Goal: Task Accomplishment & Management: Manage account settings

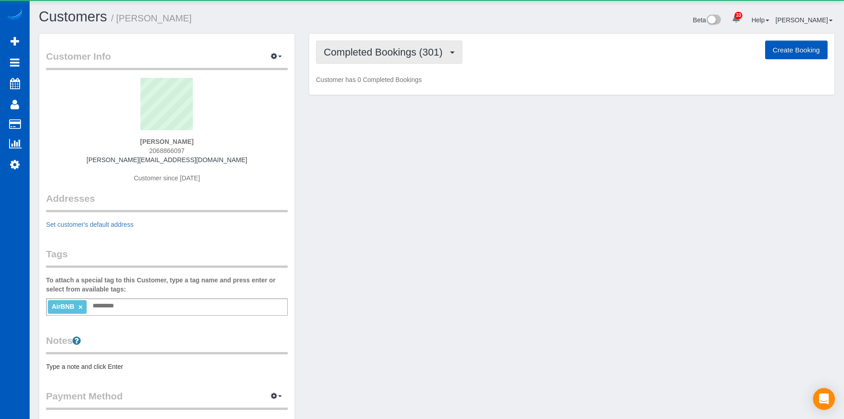
click at [395, 52] on span "Completed Bookings (301)" at bounding box center [385, 51] width 123 height 11
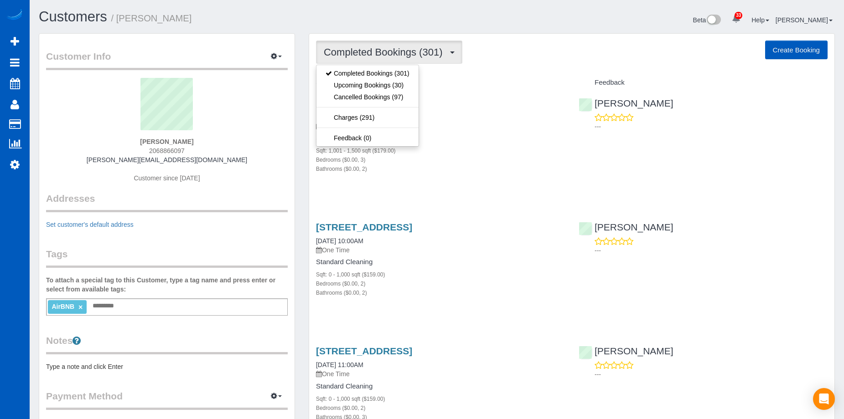
click at [396, 51] on span "Completed Bookings (301)" at bounding box center [385, 51] width 123 height 11
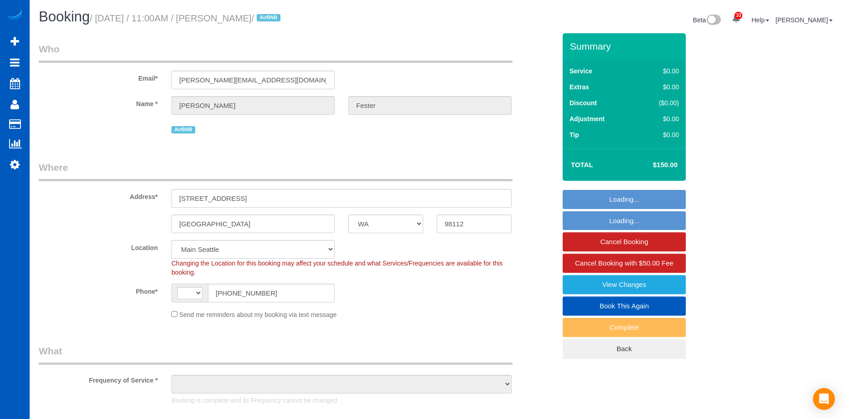
select select "WA"
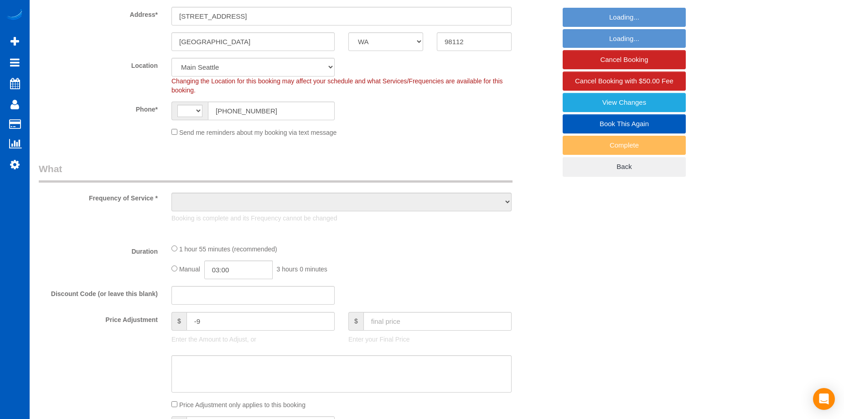
select select "string:US"
select select "object:915"
select select "spot1"
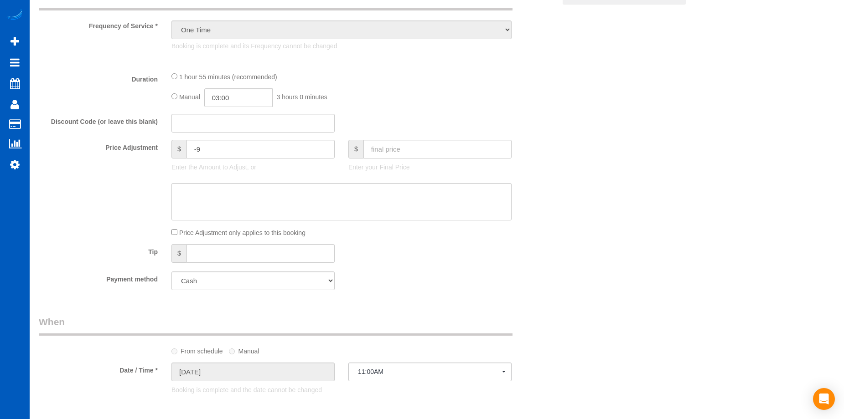
select select "object:1162"
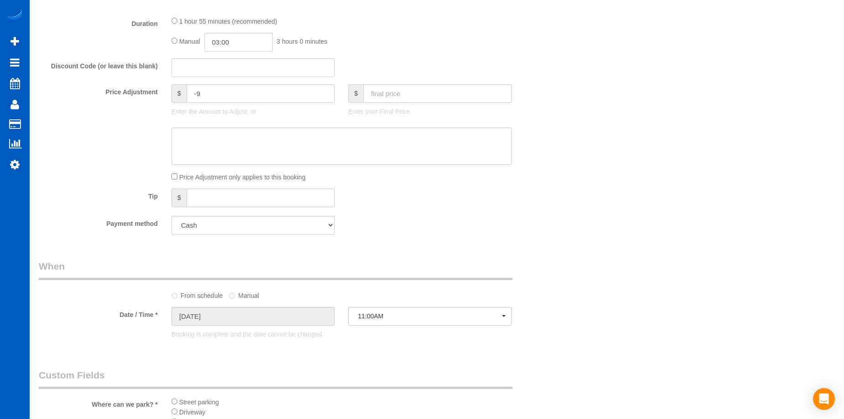
select select "199"
select select "2"
select select "3"
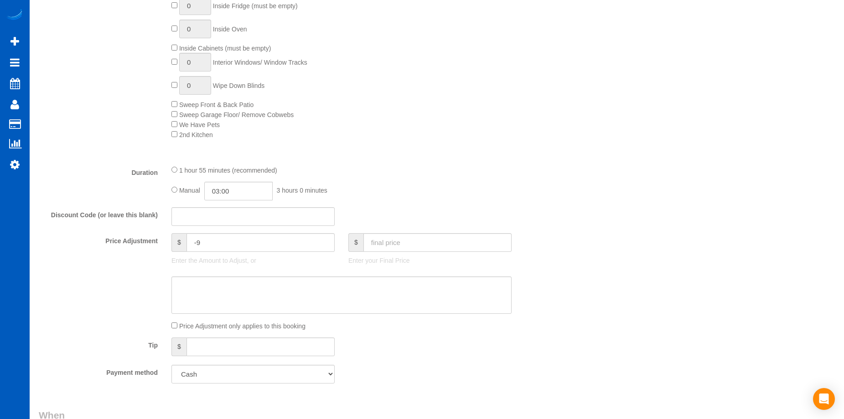
select select "2"
select select "3"
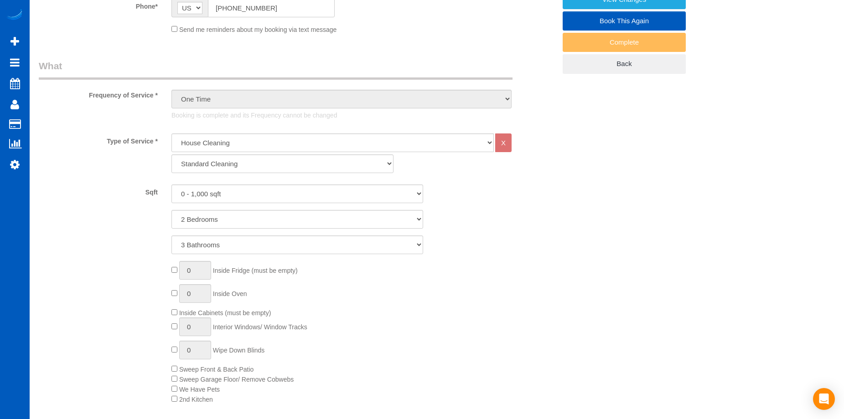
scroll to position [103, 0]
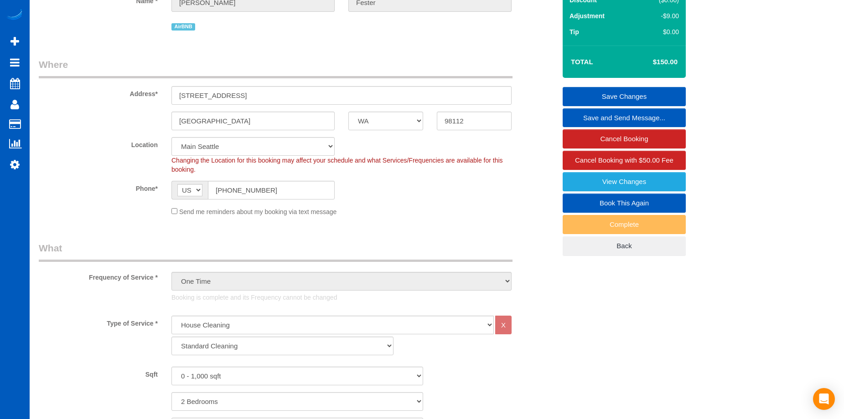
click at [597, 202] on link "Book This Again" at bounding box center [623, 203] width 123 height 19
select select "WA"
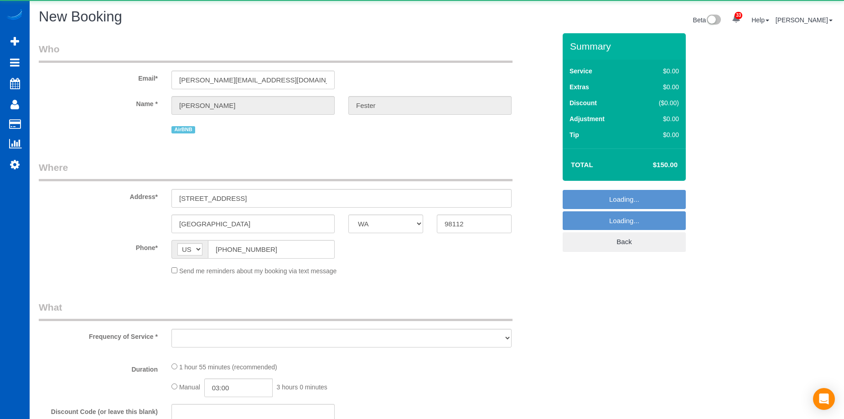
select select "string:fspay"
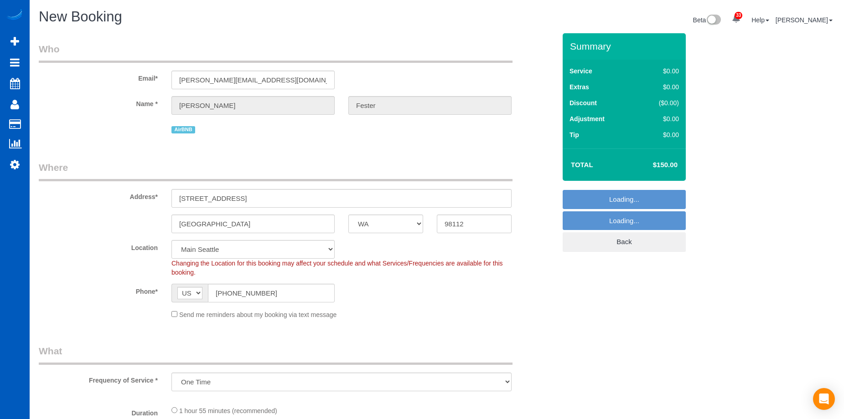
select select "object:1802"
select select "199"
select select "2"
select select "3"
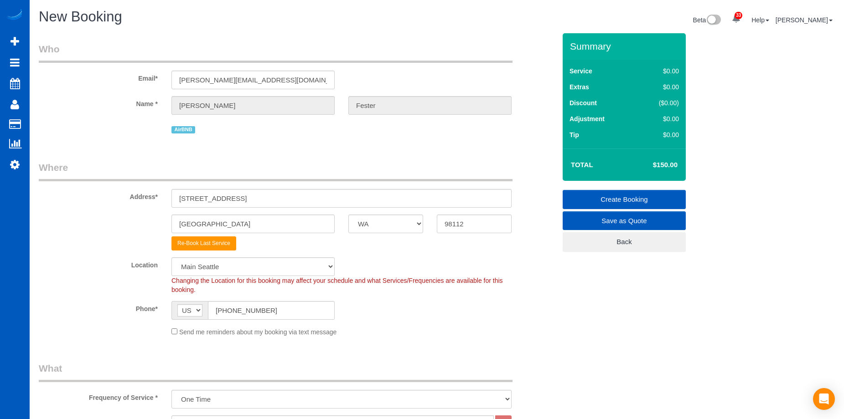
select select "object:2035"
select select "2"
select select "3"
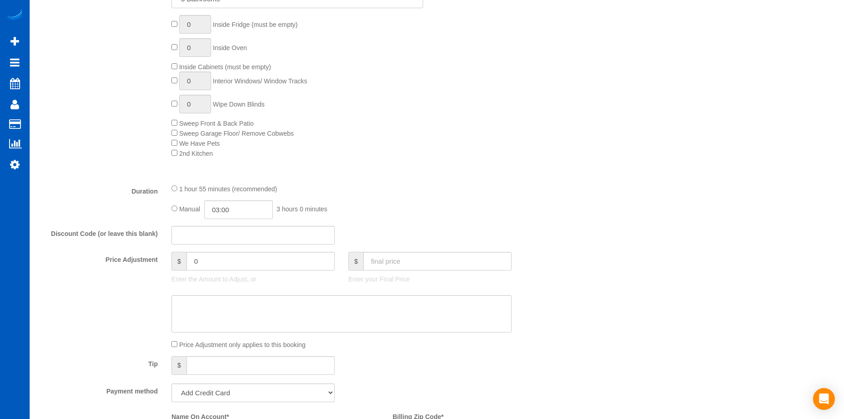
scroll to position [592, 0]
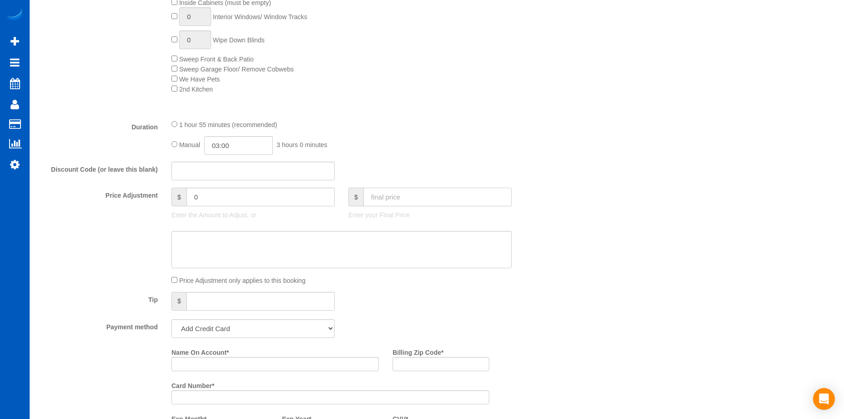
click at [416, 194] on input "text" at bounding box center [437, 197] width 148 height 19
type input "150"
click at [412, 255] on textarea at bounding box center [341, 249] width 340 height 37
click at [279, 328] on select "Add Credit Card Cash Check Paypal" at bounding box center [252, 328] width 163 height 19
select select "string:cash"
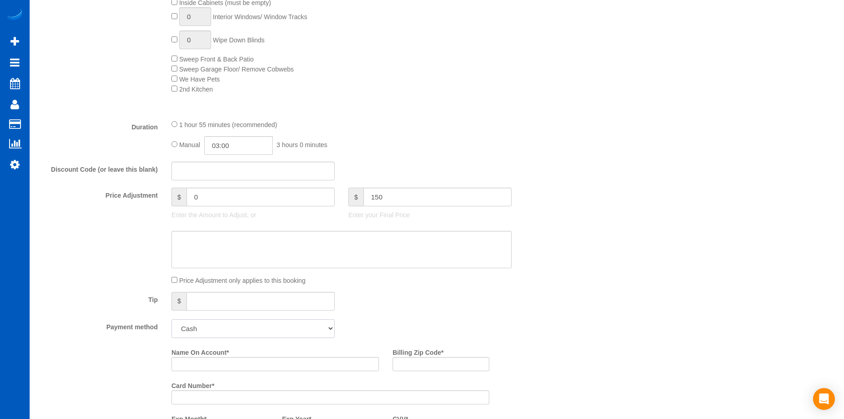
click at [171, 319] on select "Add Credit Card Cash Check Paypal" at bounding box center [252, 328] width 163 height 19
type input "-9"
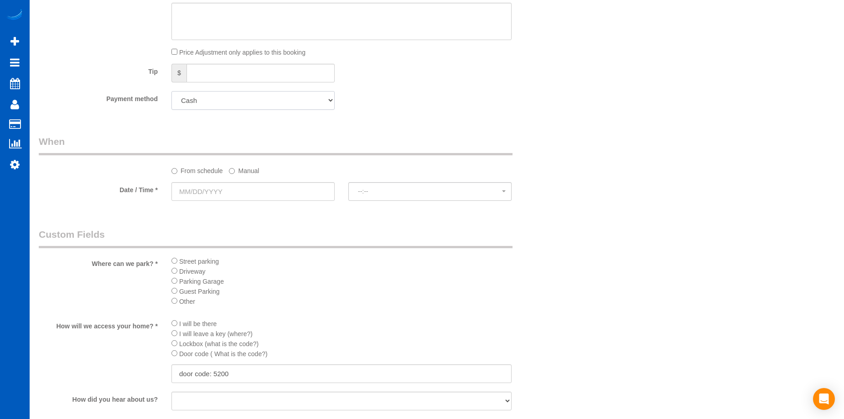
scroll to position [911, 0]
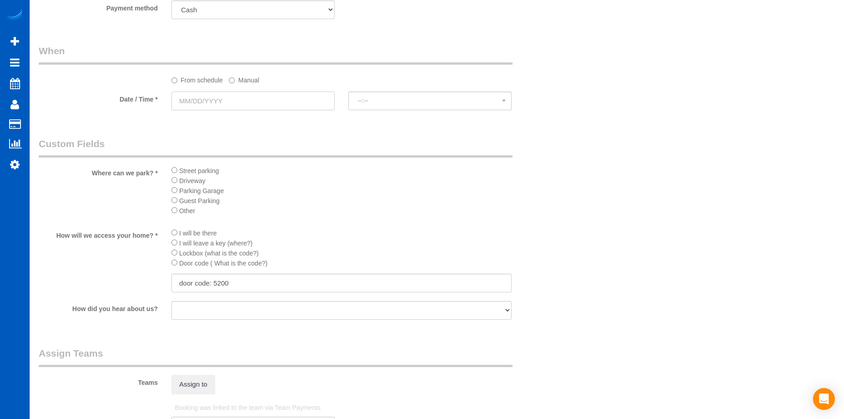
click at [246, 103] on input "text" at bounding box center [252, 101] width 163 height 19
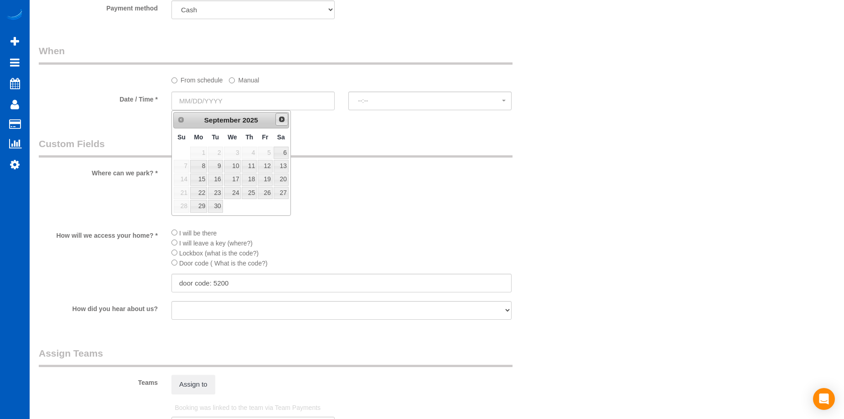
click at [279, 120] on span "Next" at bounding box center [281, 119] width 7 height 7
type input "02/04/2026"
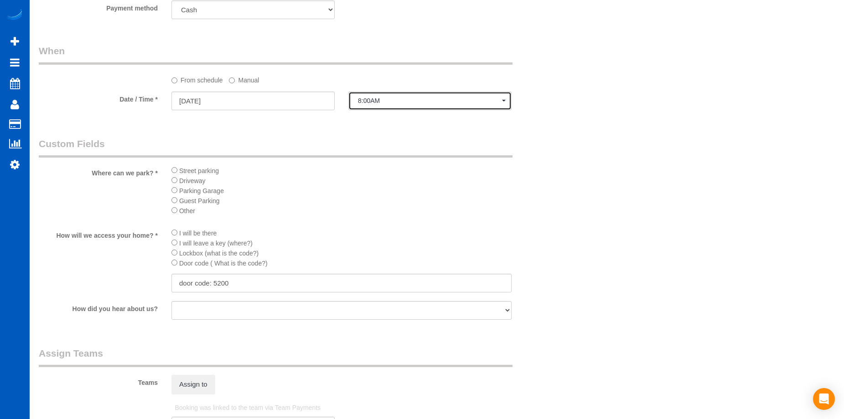
click at [377, 99] on span "8:00AM" at bounding box center [430, 100] width 144 height 7
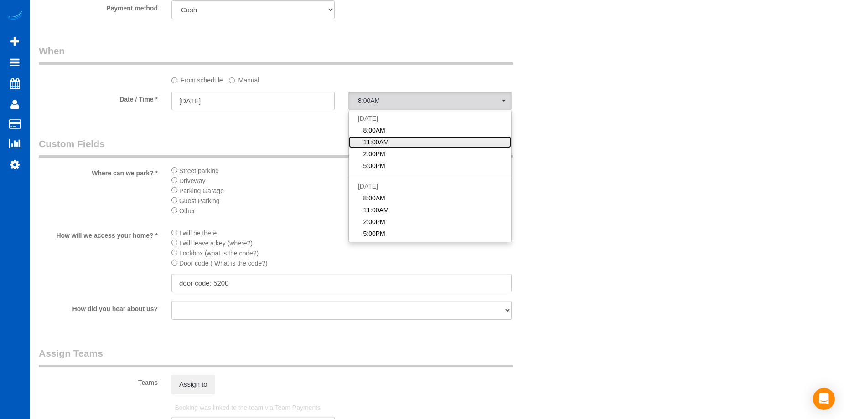
click at [382, 143] on span "11:00AM" at bounding box center [376, 142] width 26 height 9
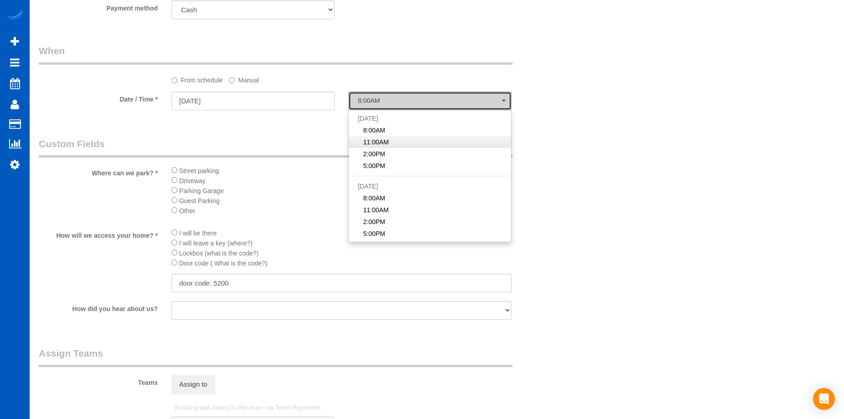
select select "spot12"
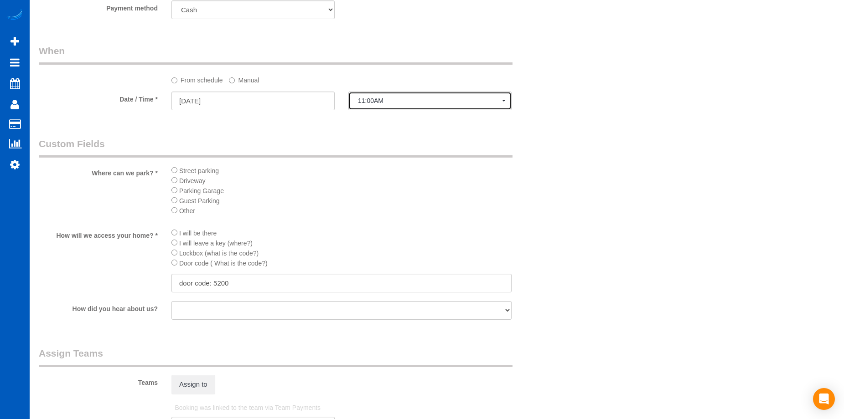
scroll to position [1094, 0]
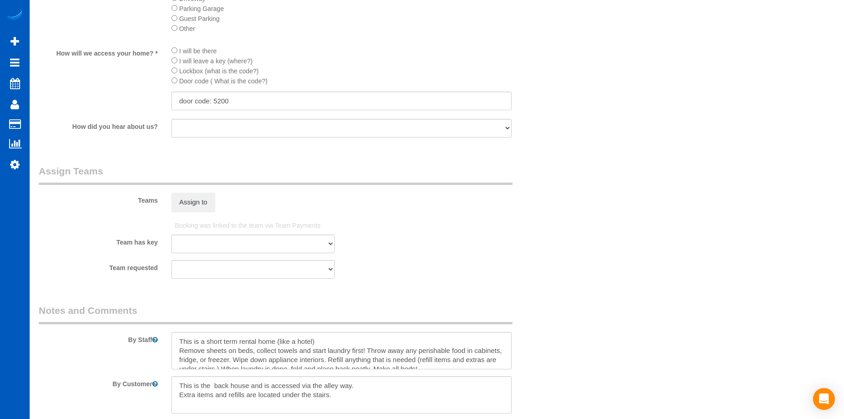
drag, startPoint x: 175, startPoint y: 225, endPoint x: 353, endPoint y: 231, distance: 177.8
click at [353, 231] on div "Booking was linked to the team via Team Payments" at bounding box center [340, 227] width 345 height 16
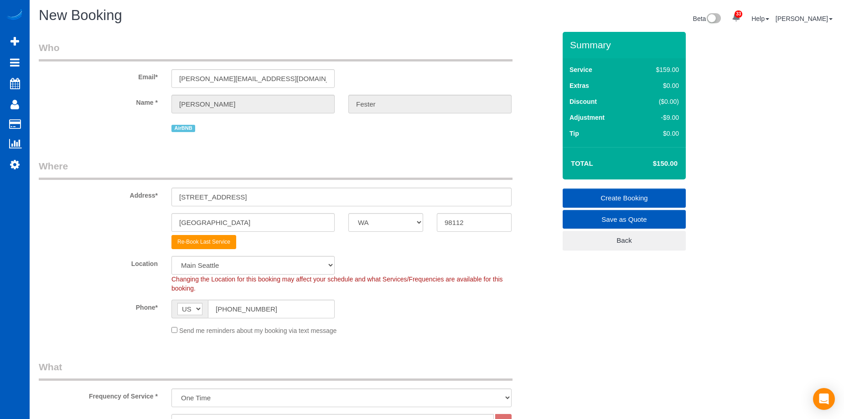
scroll to position [0, 0]
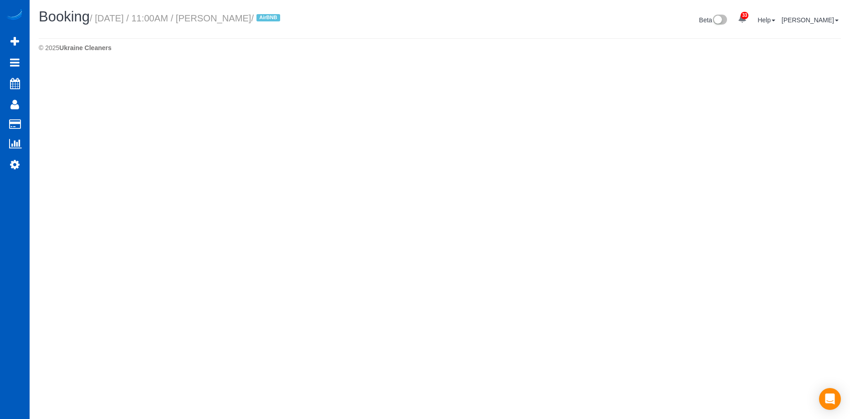
select select "WA"
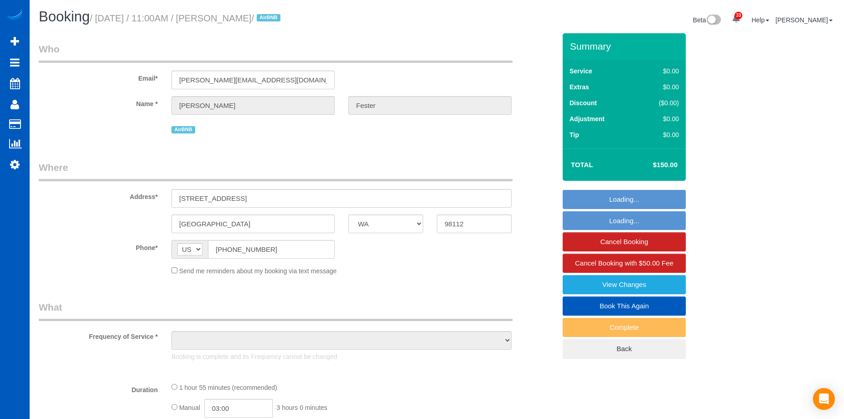
select select "199"
select select "2"
select select "3"
select select "object:2737"
select select "spot28"
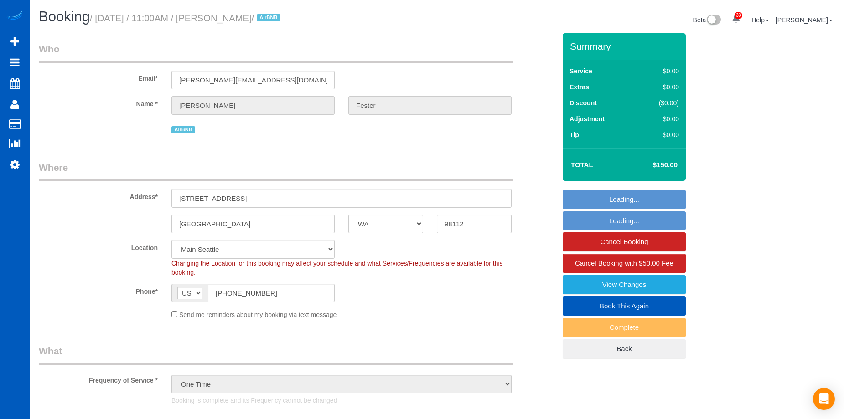
select select "object:2949"
select select "2"
select select "3"
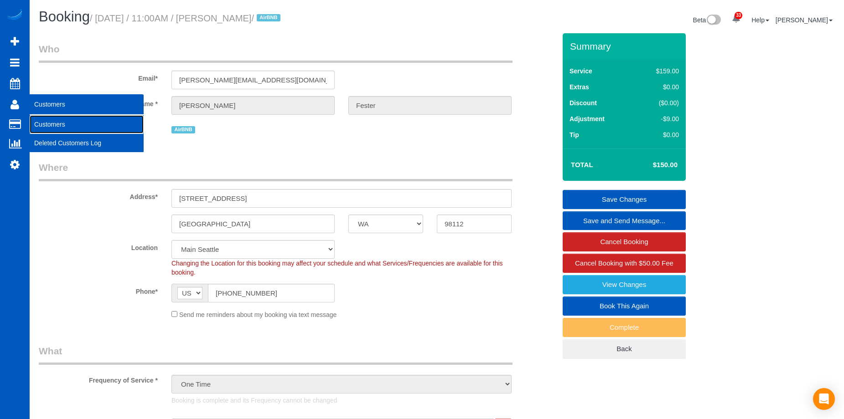
click at [38, 120] on link "Customers" at bounding box center [87, 124] width 114 height 18
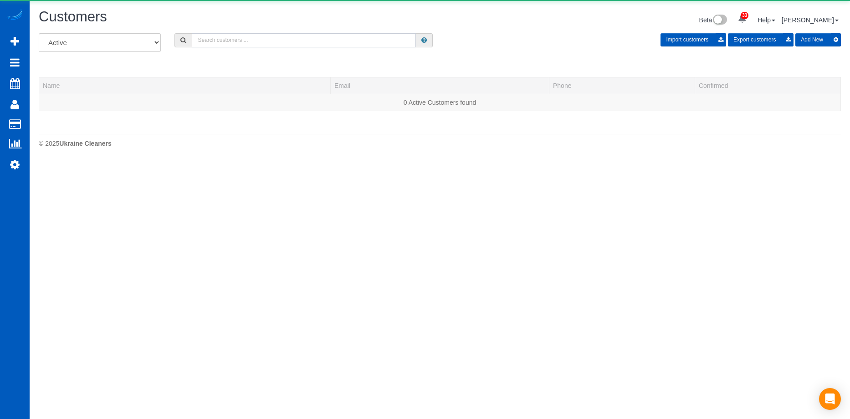
click at [257, 39] on input "text" at bounding box center [304, 40] width 224 height 14
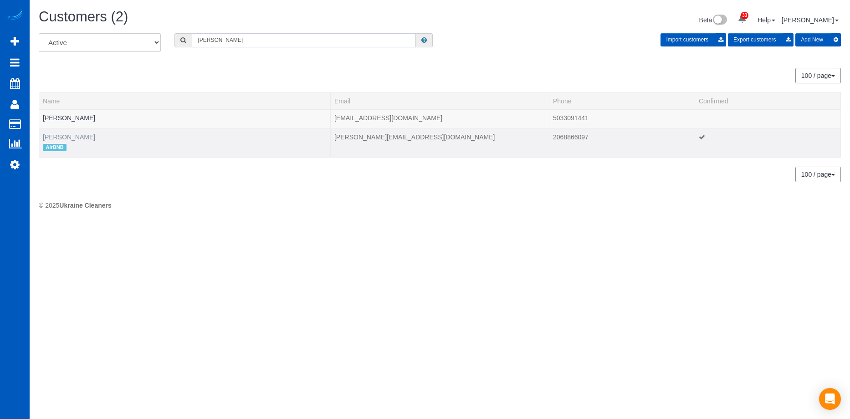
type input "byron"
click at [72, 134] on link "Byron Fester" at bounding box center [69, 137] width 52 height 7
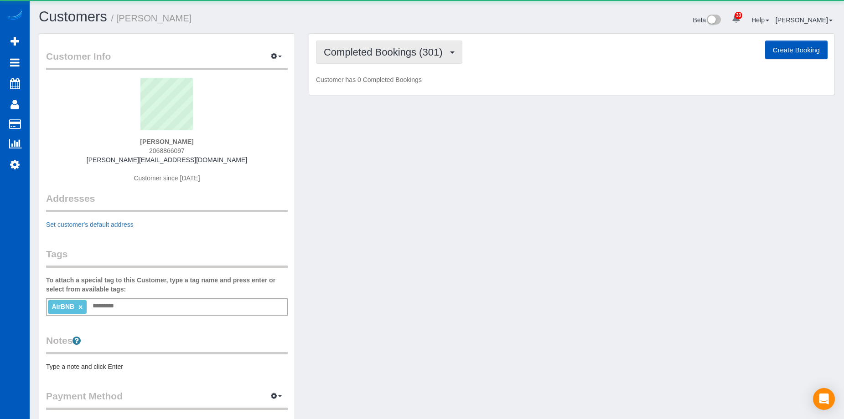
click at [416, 53] on span "Completed Bookings (301)" at bounding box center [385, 51] width 123 height 11
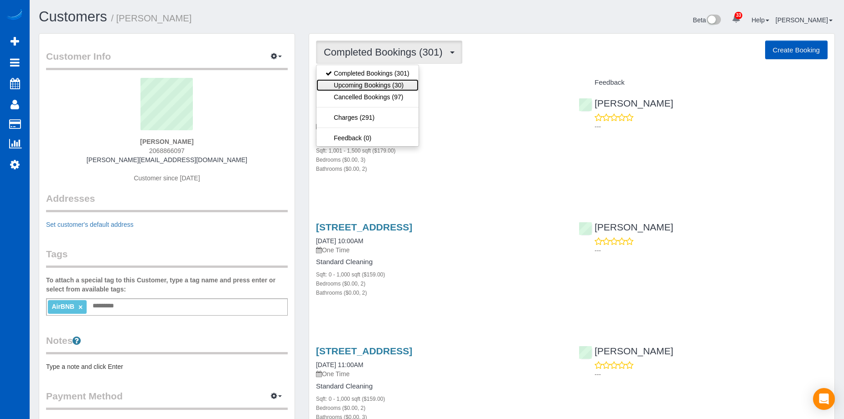
click at [386, 84] on link "Upcoming Bookings (30)" at bounding box center [367, 85] width 102 height 12
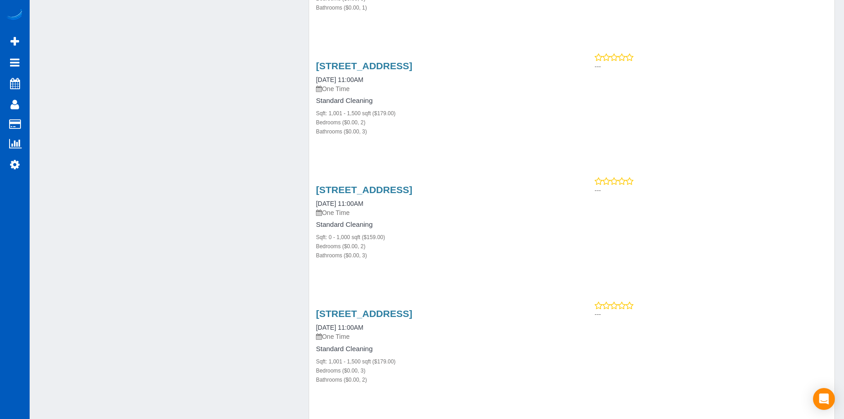
scroll to position [2643, 0]
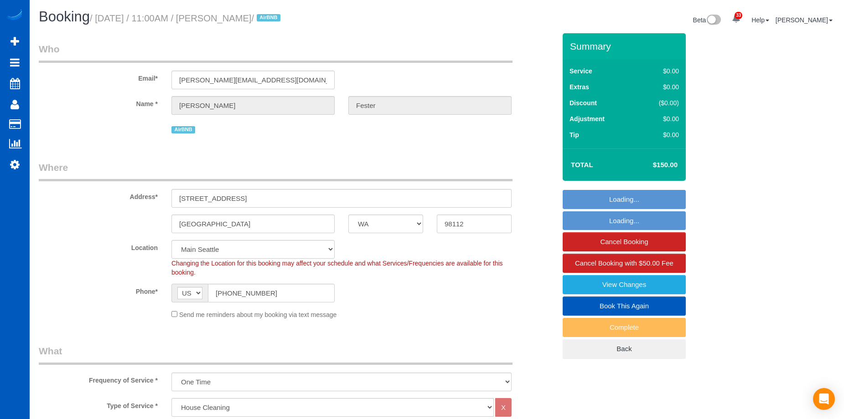
select select "WA"
select select "199"
select select "1001"
select select "2"
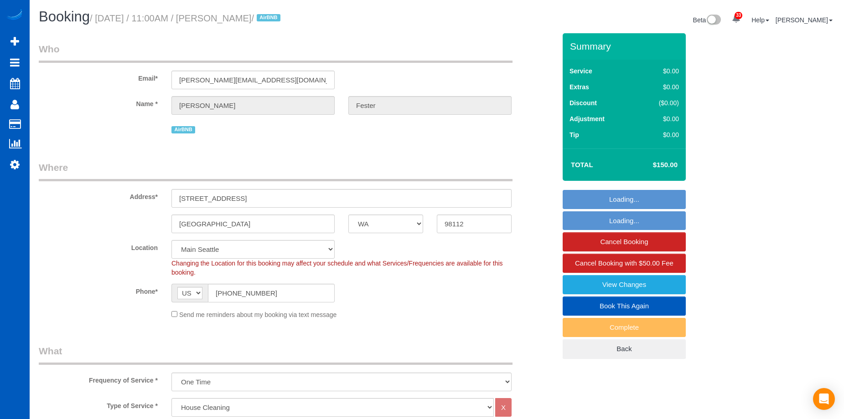
select select "spot1"
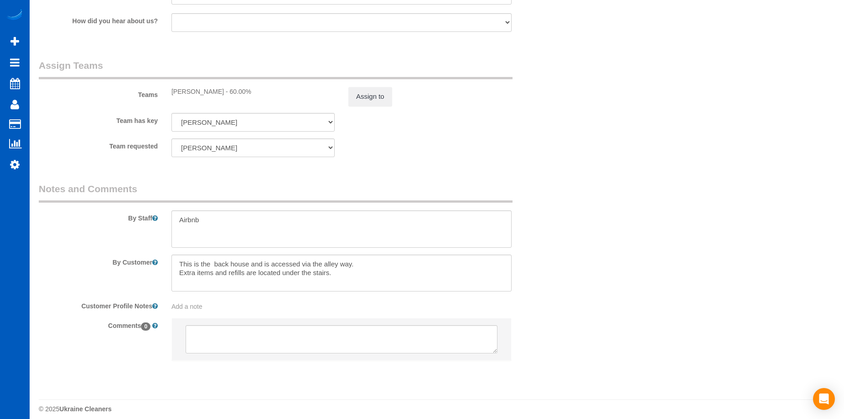
scroll to position [1185, 0]
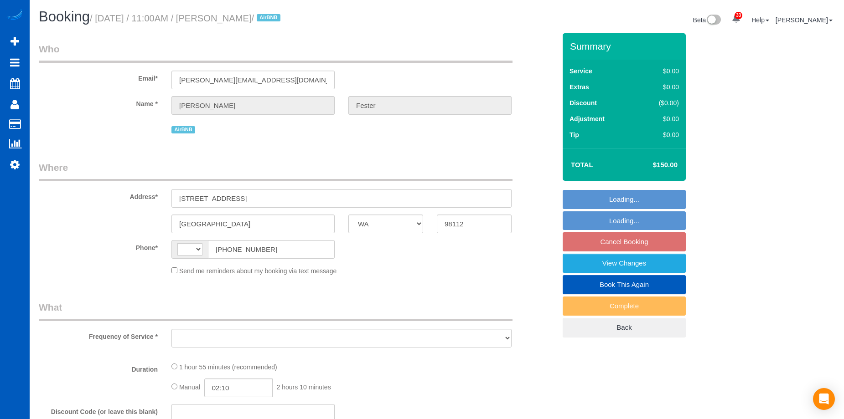
select select "WA"
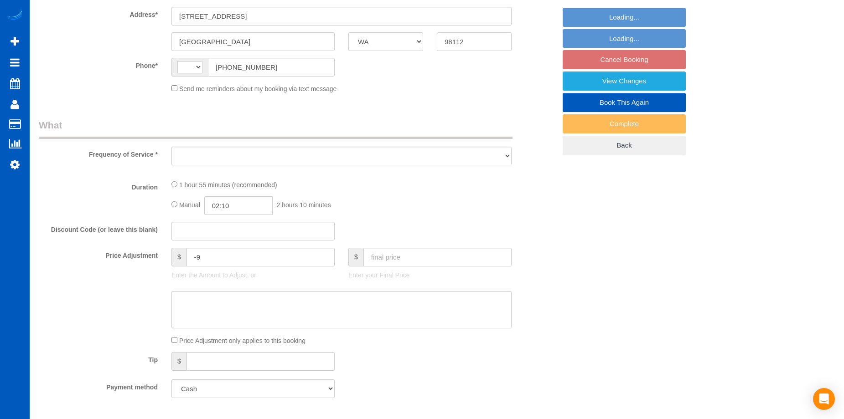
select select "object:480"
select select "199"
select select "2"
select select "3"
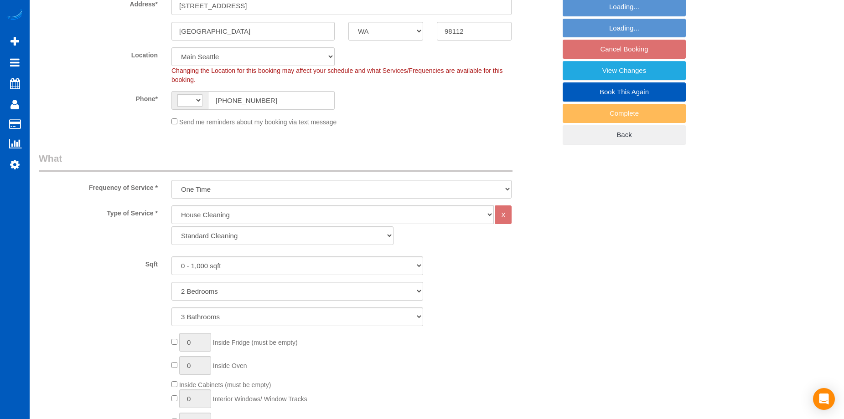
select select "string:[GEOGRAPHIC_DATA]"
select select "2"
select select "3"
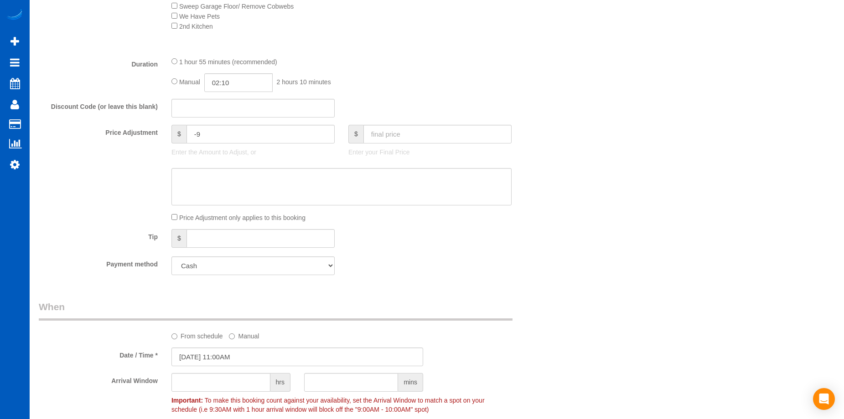
select select "object:1242"
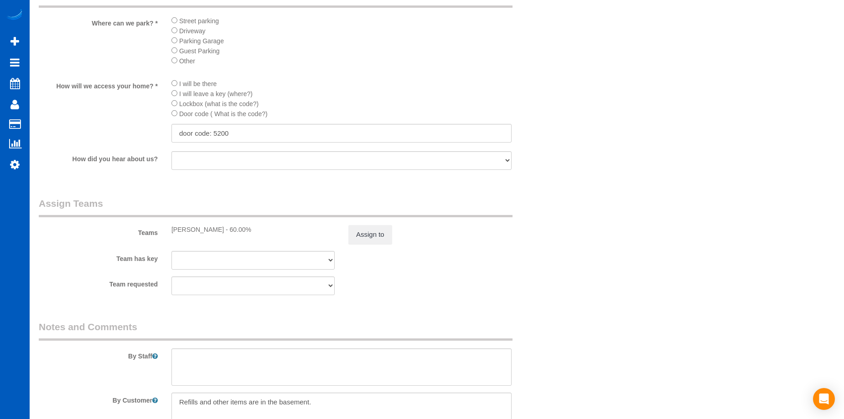
scroll to position [1240, 0]
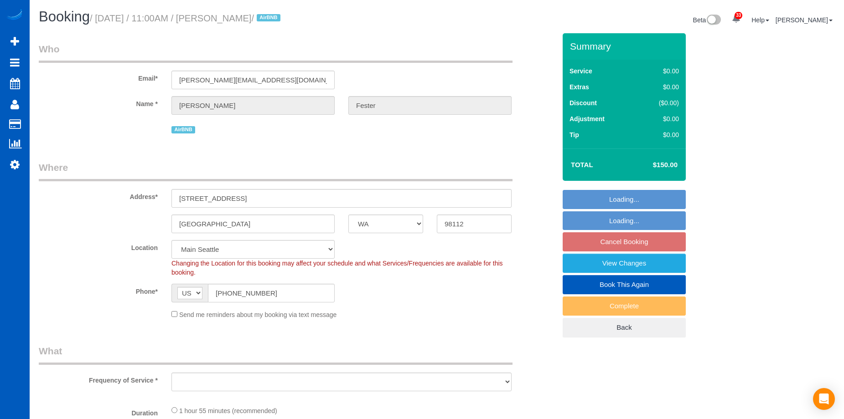
select select "WA"
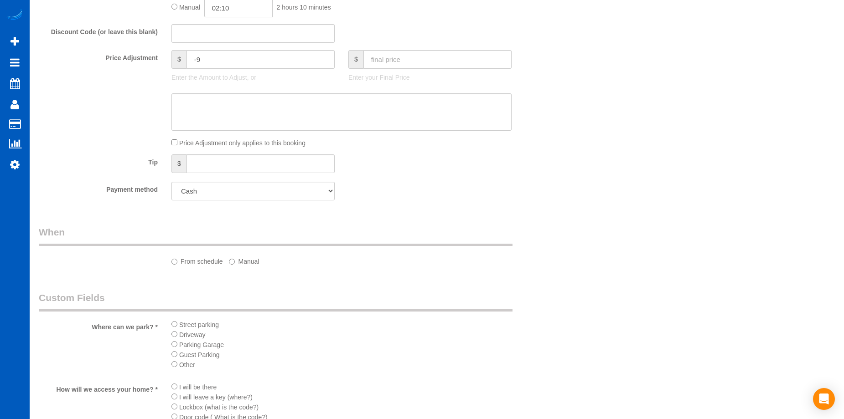
select select "object:898"
select select "spot2"
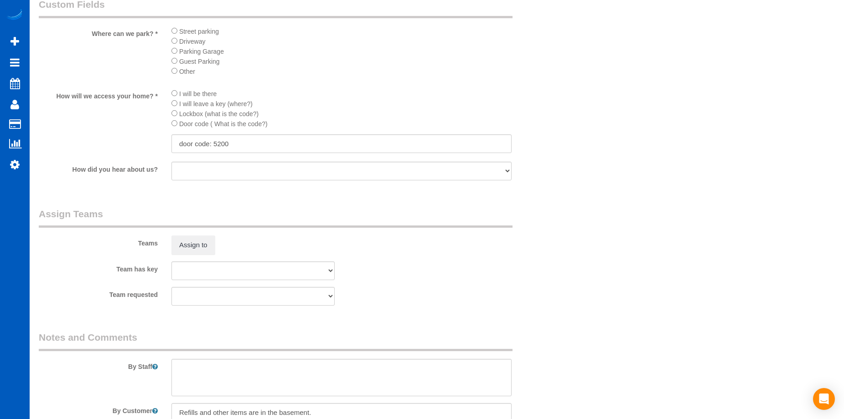
select select "object:1143"
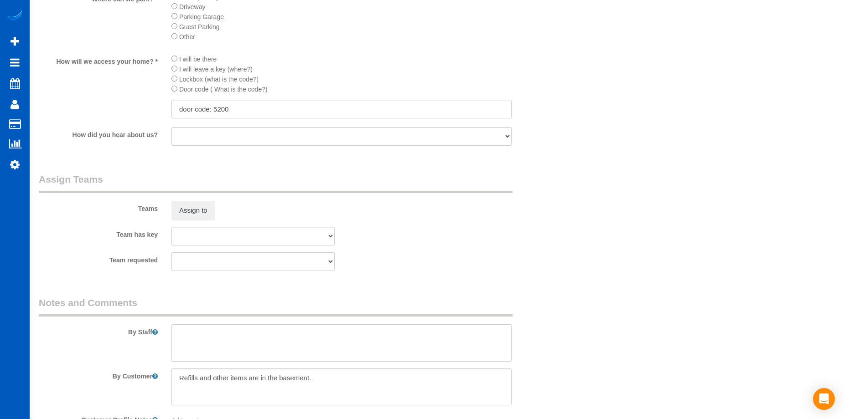
select select "199"
select select "2"
select select "3"
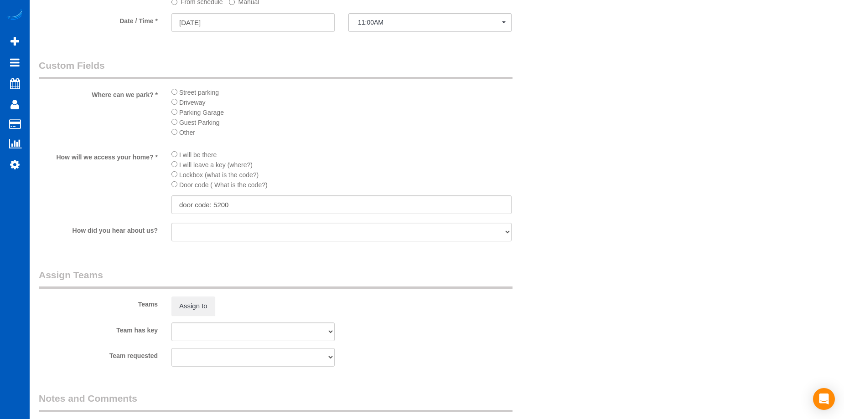
select select "2"
select select "3"
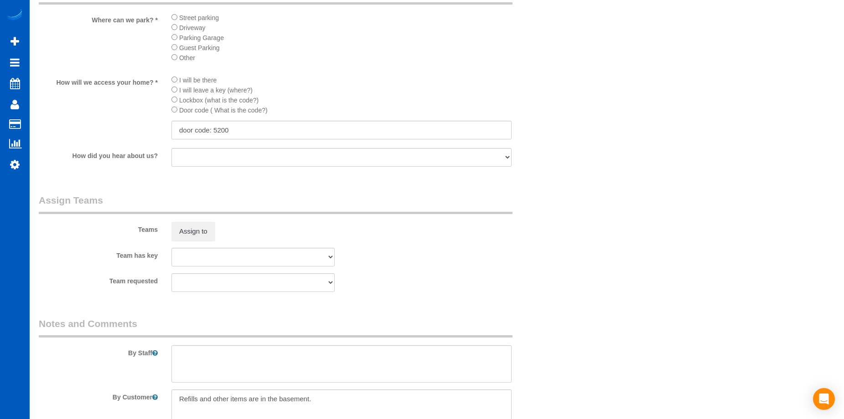
scroll to position [1190, 0]
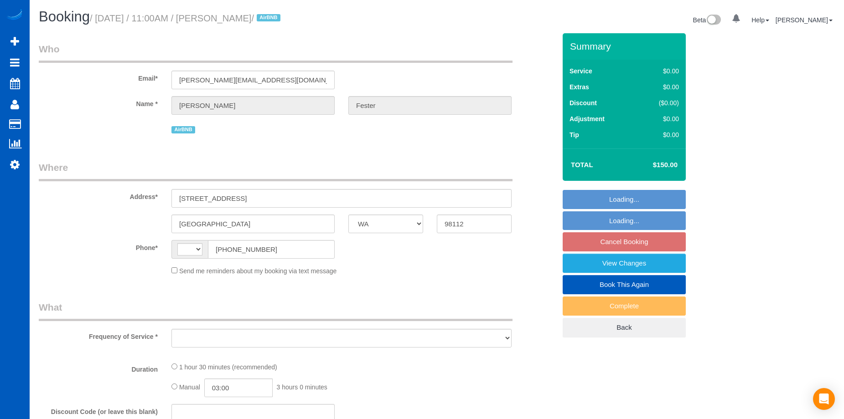
select select "WA"
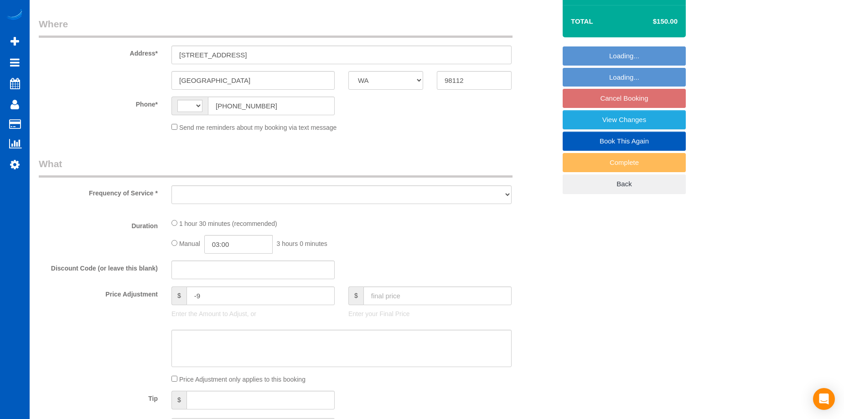
select select "string:[GEOGRAPHIC_DATA]"
select select "199"
select select "2"
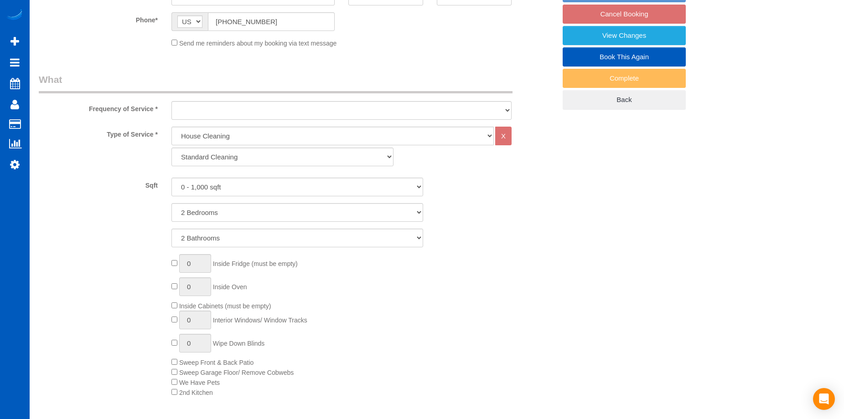
select select "object:1037"
select select "spot2"
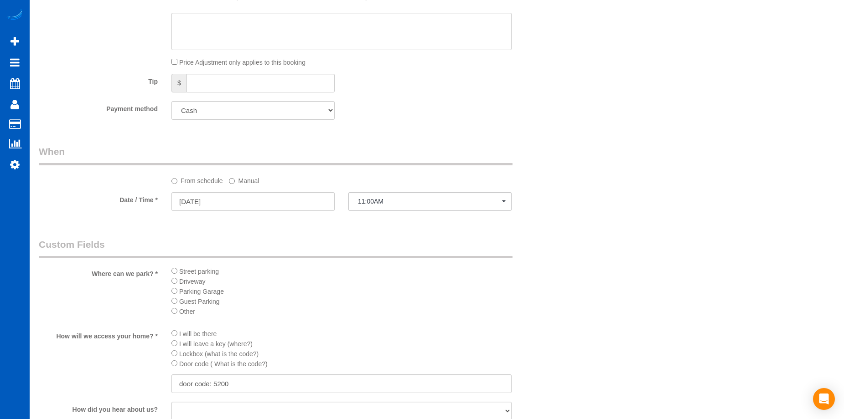
select select "object:1143"
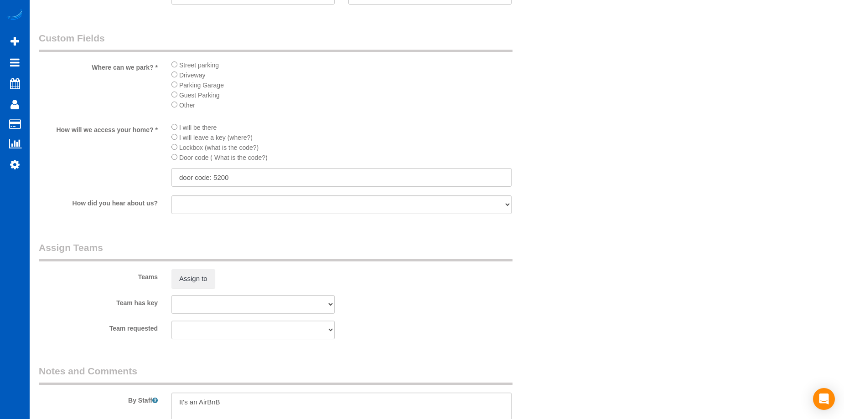
select select "2"
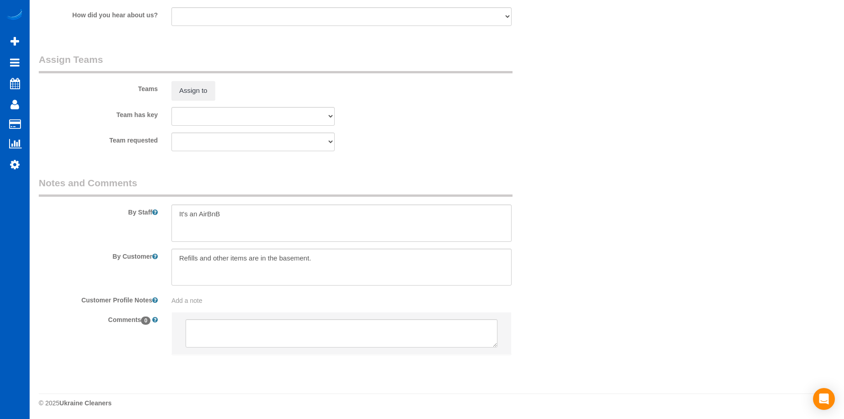
scroll to position [1190, 0]
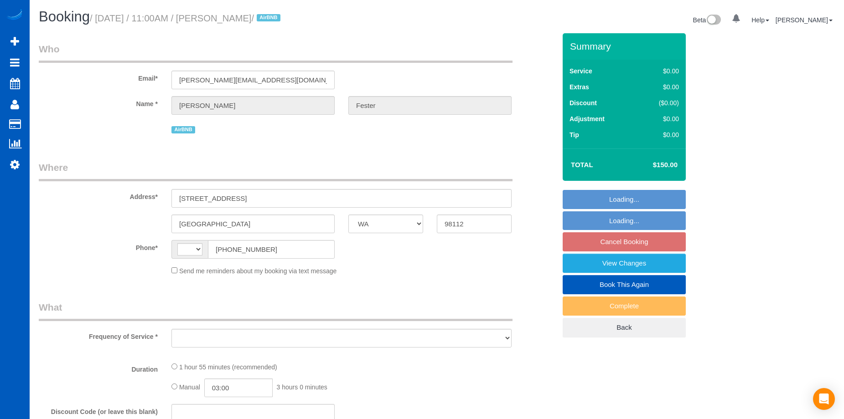
select select "WA"
select select "string:[GEOGRAPHIC_DATA]"
select select "object:1133"
select select "199"
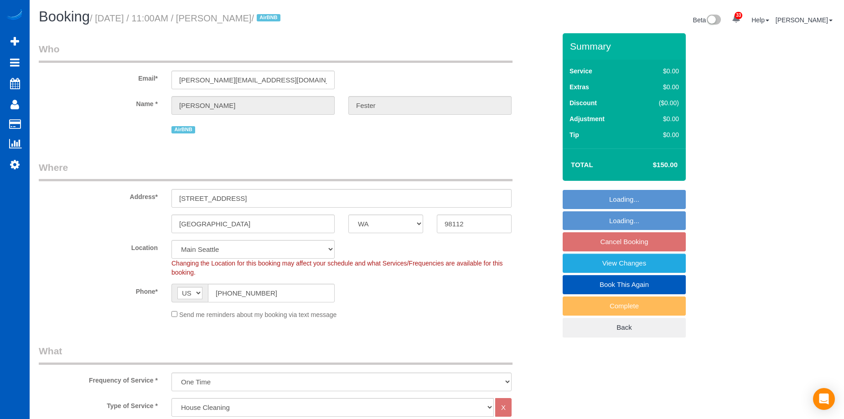
select select "object:1152"
select select "2"
select select "3"
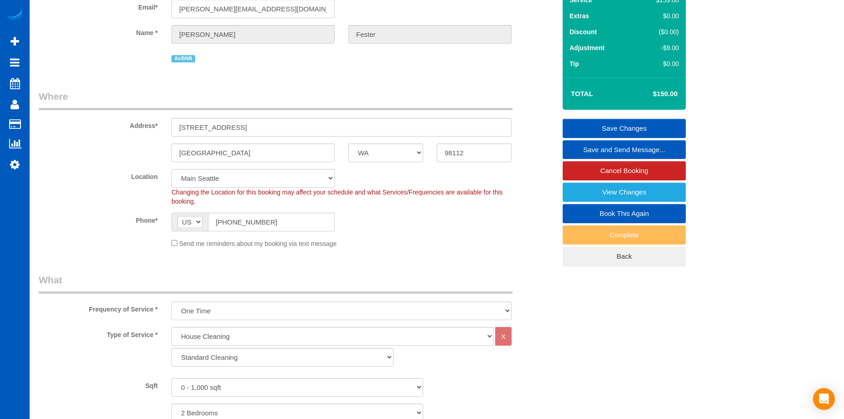
scroll to position [55, 0]
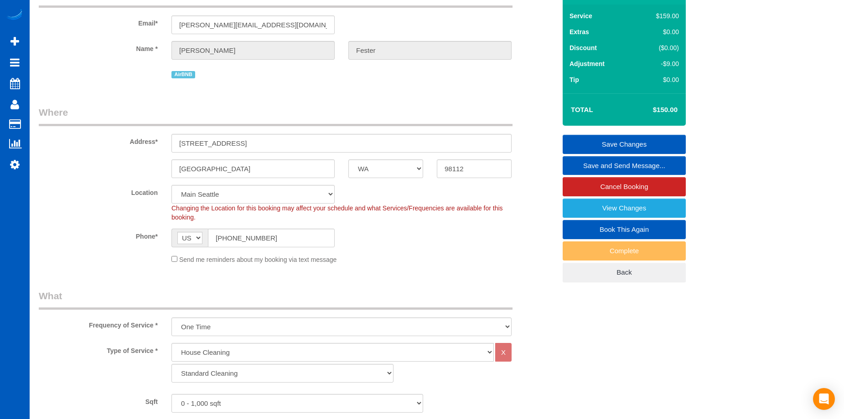
click at [595, 228] on link "Book This Again" at bounding box center [623, 229] width 123 height 19
select select "WA"
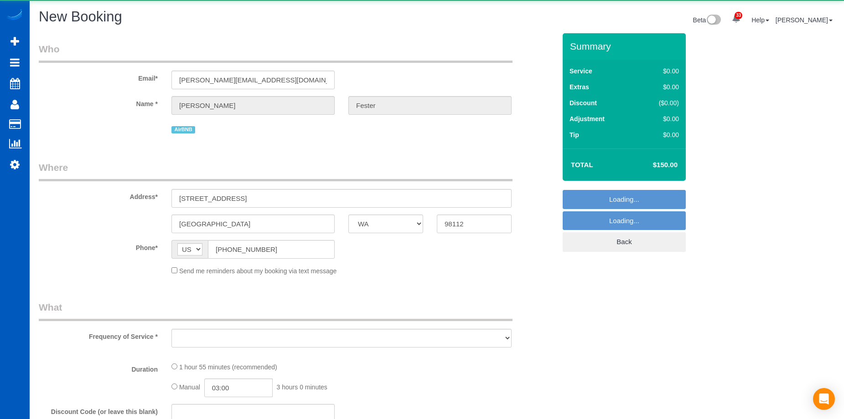
select select "string:fspay"
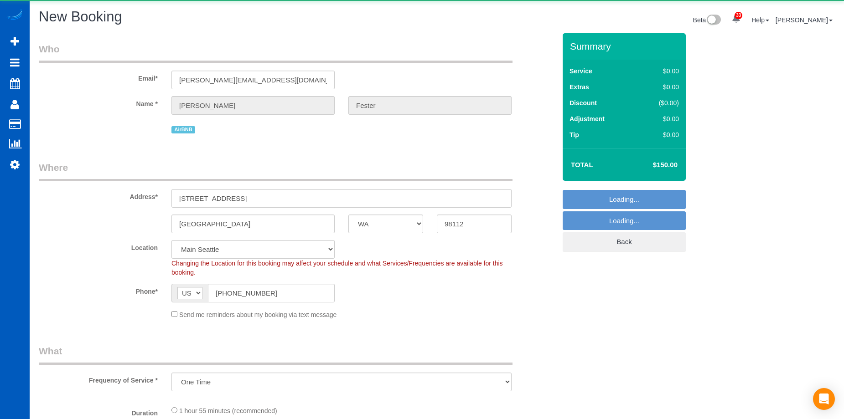
select select "object:1597"
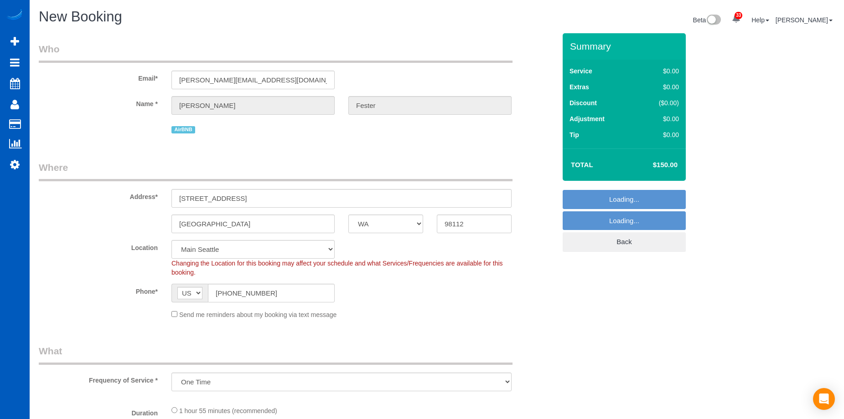
select select "199"
select select "2"
select select "3"
select select "object:2023"
select select "2"
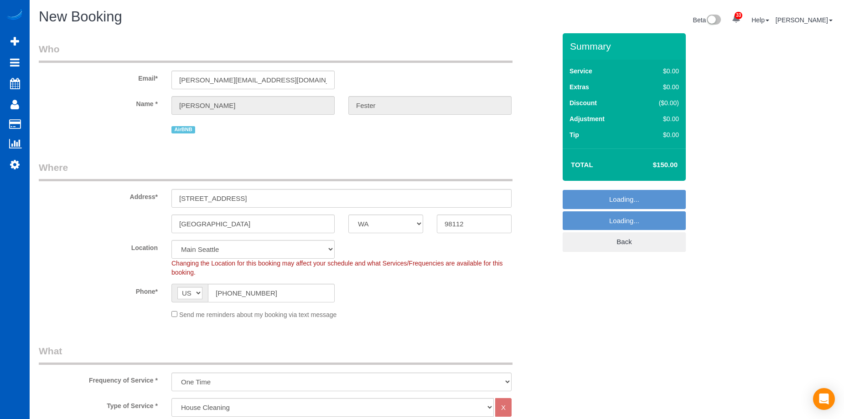
select select "3"
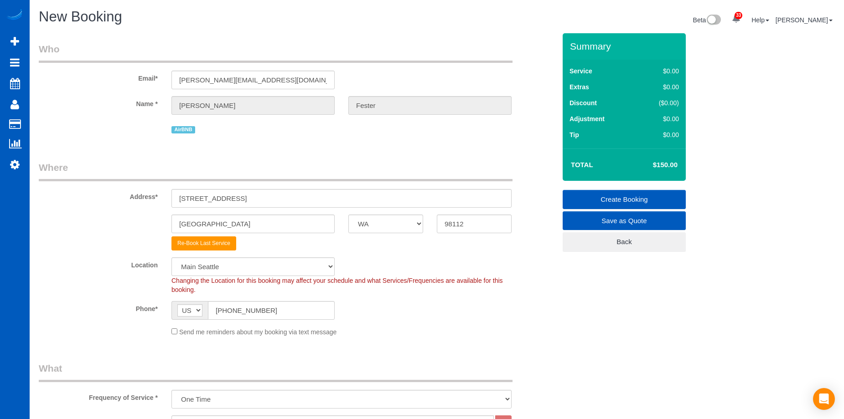
select select "2"
select select "3"
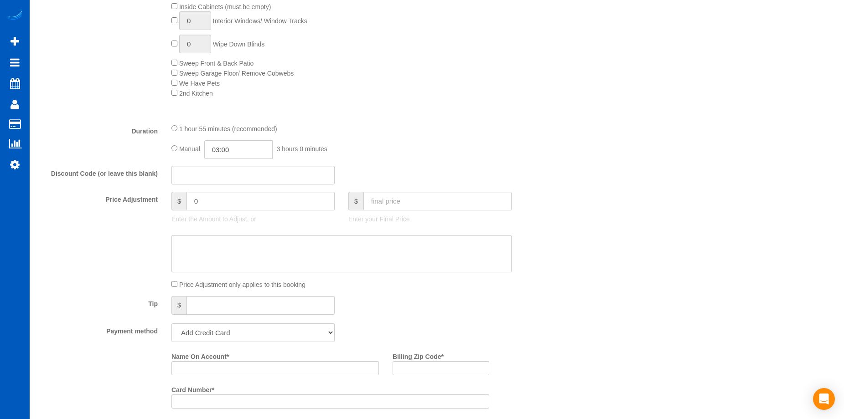
scroll to position [592, 0]
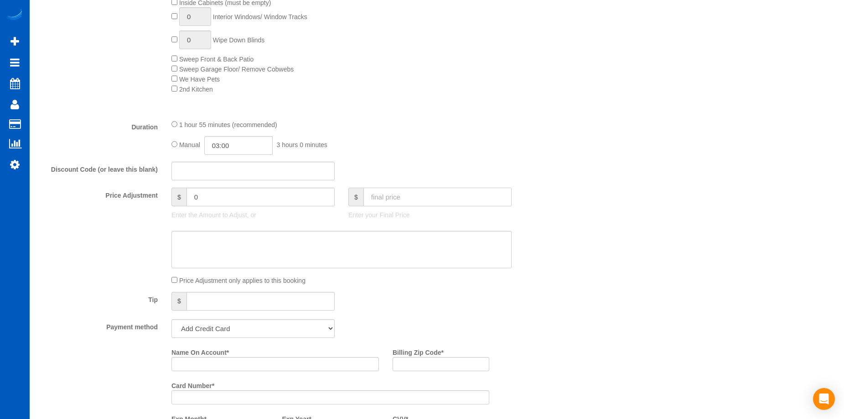
click at [401, 198] on input "text" at bounding box center [437, 197] width 148 height 19
type input "150"
click at [387, 247] on textarea at bounding box center [341, 249] width 340 height 37
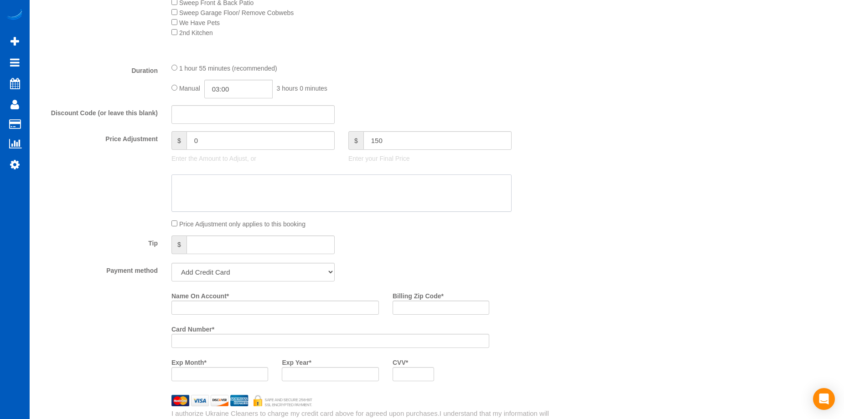
scroll to position [729, 0]
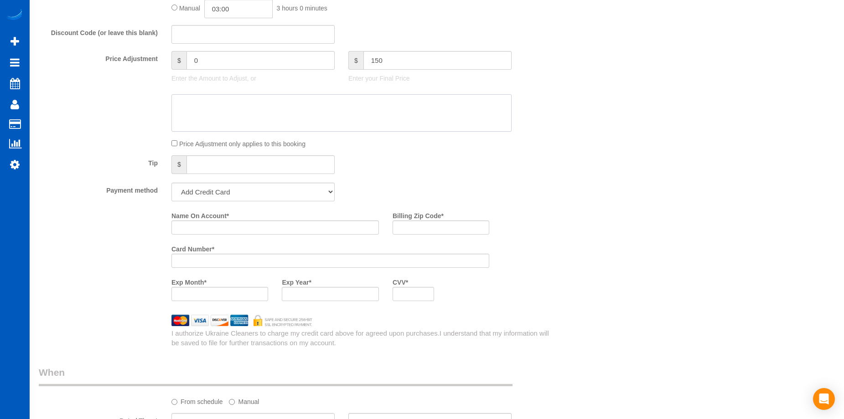
type input "-9"
click at [278, 191] on select "Add Credit Card Cash Check Paypal" at bounding box center [252, 192] width 163 height 19
select select "string:cash"
click at [171, 183] on select "Add Credit Card Cash Check Paypal" at bounding box center [252, 192] width 163 height 19
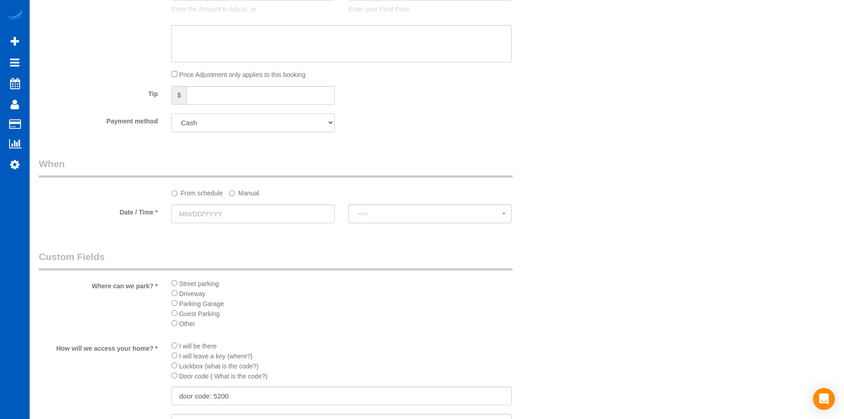
scroll to position [866, 0]
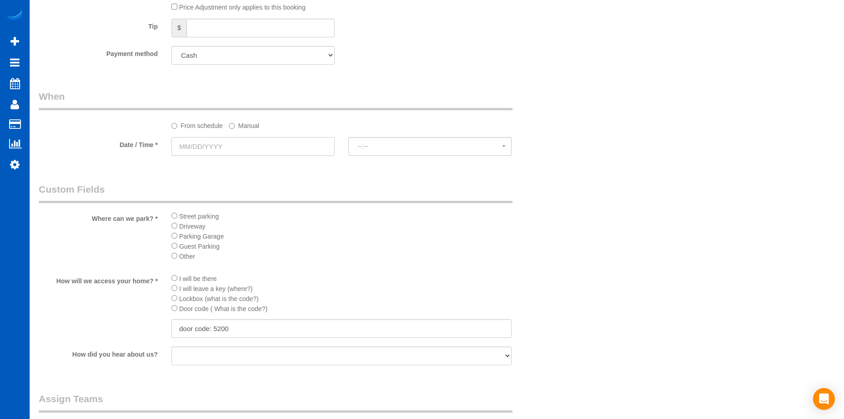
click at [281, 154] on input "text" at bounding box center [252, 146] width 163 height 19
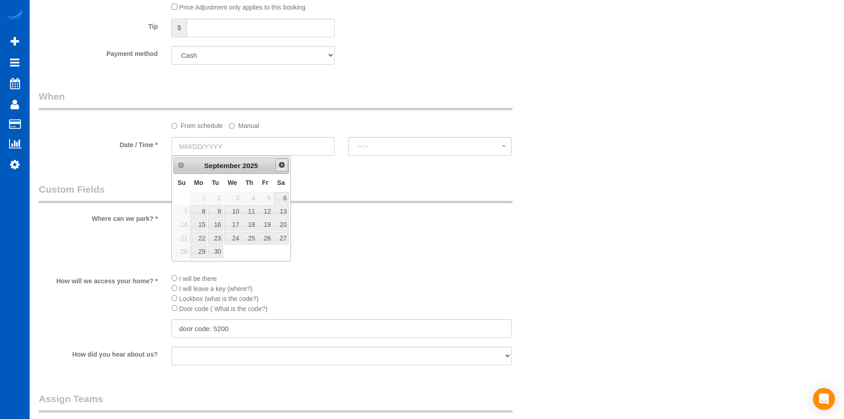
click at [279, 168] on span "Next" at bounding box center [281, 164] width 7 height 7
click at [279, 167] on span "Next" at bounding box center [281, 164] width 7 height 7
click at [234, 199] on link "4" at bounding box center [232, 198] width 17 height 12
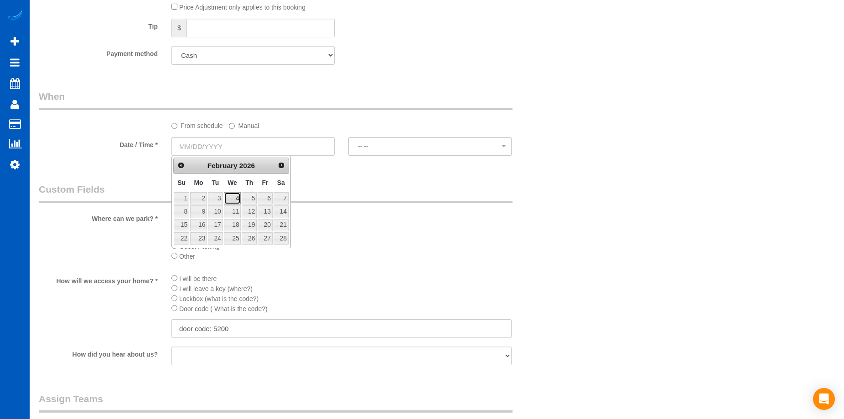
type input "02/04/2026"
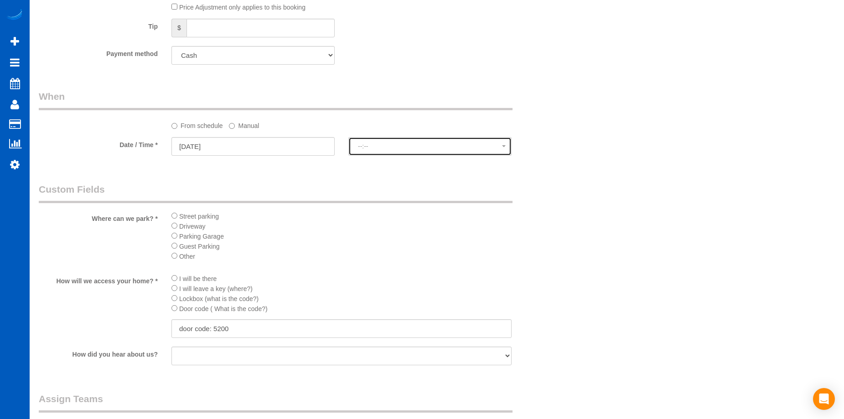
click at [394, 146] on span "--:--" at bounding box center [430, 146] width 144 height 7
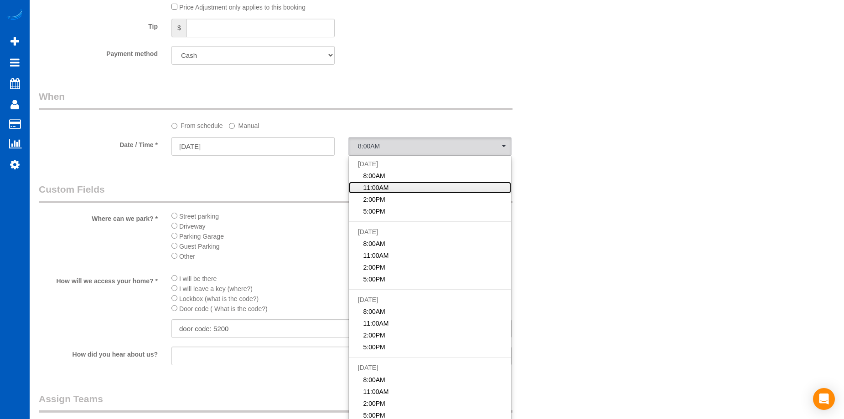
click at [394, 189] on link "11:00AM" at bounding box center [430, 188] width 162 height 12
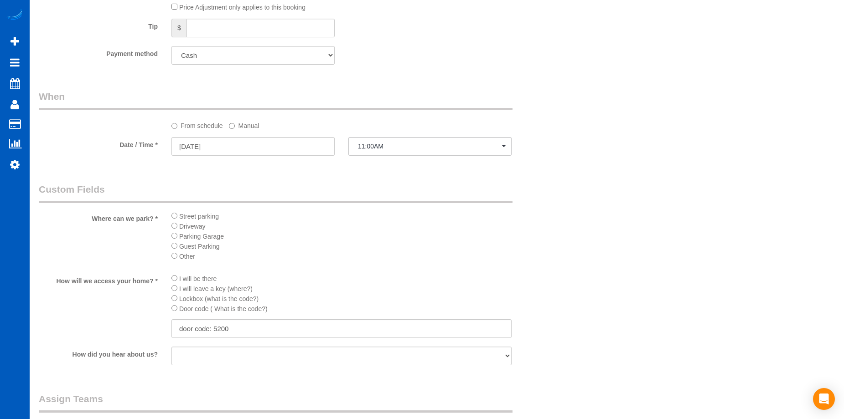
click at [320, 187] on legend "Custom Fields" at bounding box center [275, 193] width 473 height 21
click at [385, 147] on span "11:00AM" at bounding box center [430, 146] width 144 height 7
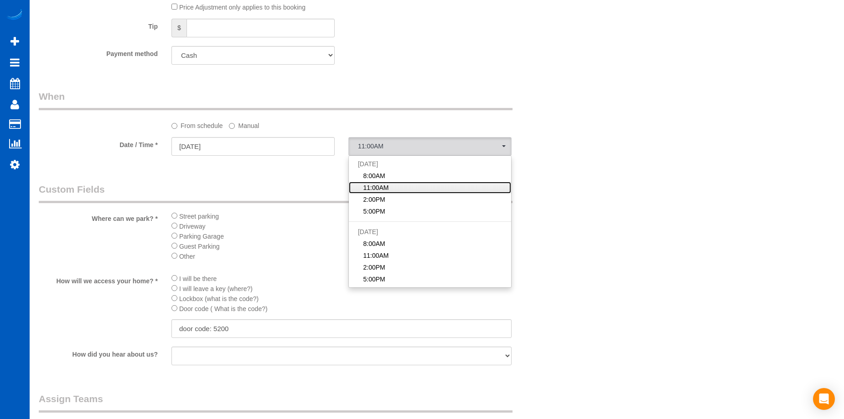
click at [391, 185] on link "11:00AM" at bounding box center [430, 188] width 162 height 12
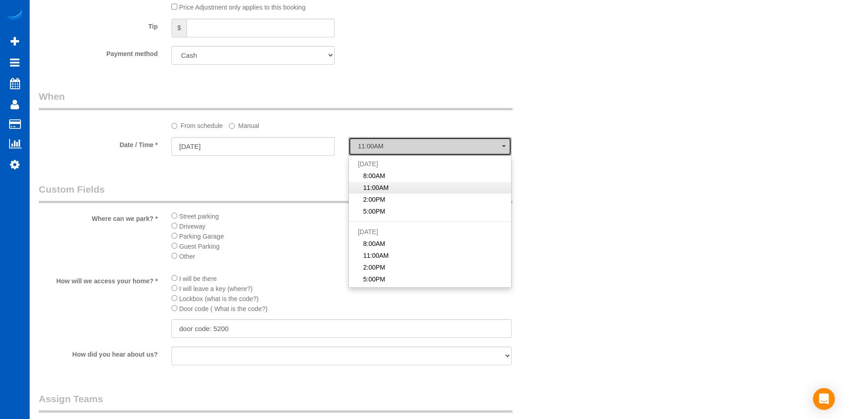
select select "spot18"
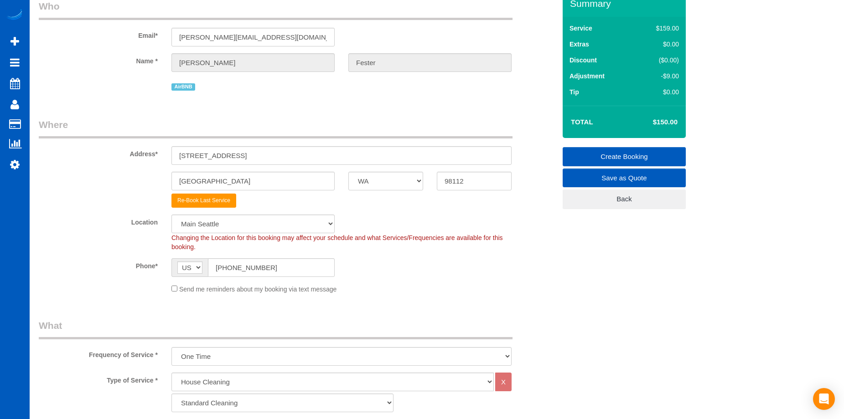
scroll to position [0, 0]
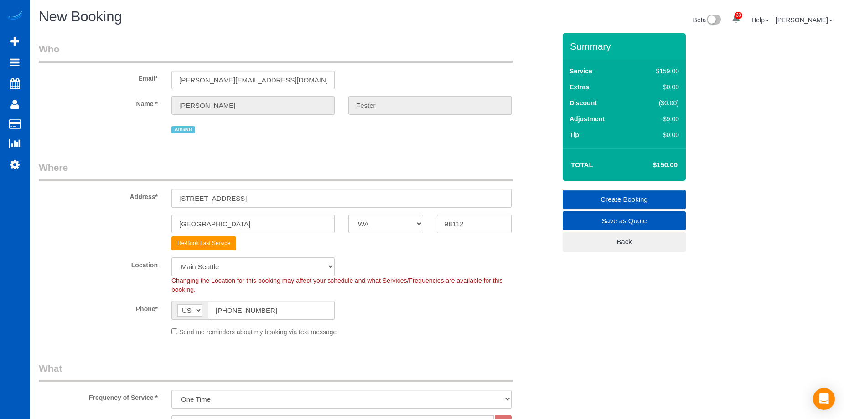
click at [624, 198] on link "Create Booking" at bounding box center [623, 199] width 123 height 19
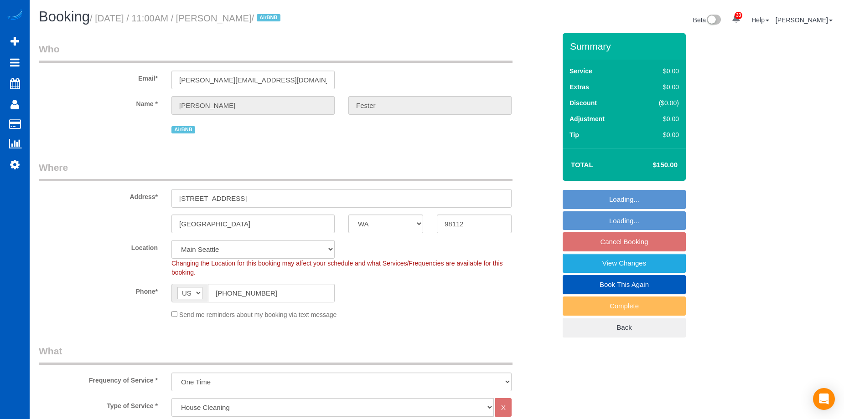
select select "WA"
select select "199"
select select "1001"
select select "3"
select select "2"
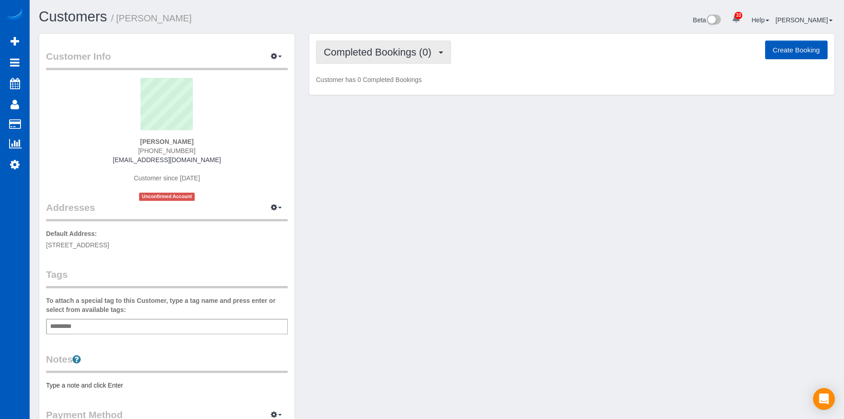
click at [382, 50] on span "Completed Bookings (0)" at bounding box center [380, 51] width 112 height 11
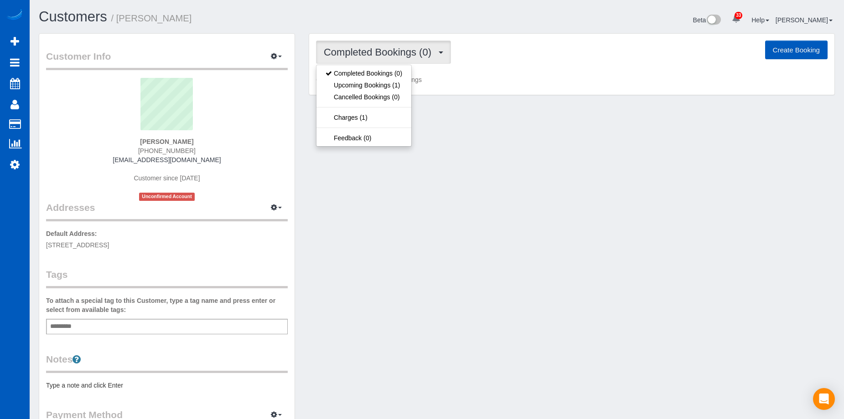
click at [382, 50] on span "Completed Bookings (0)" at bounding box center [380, 51] width 112 height 11
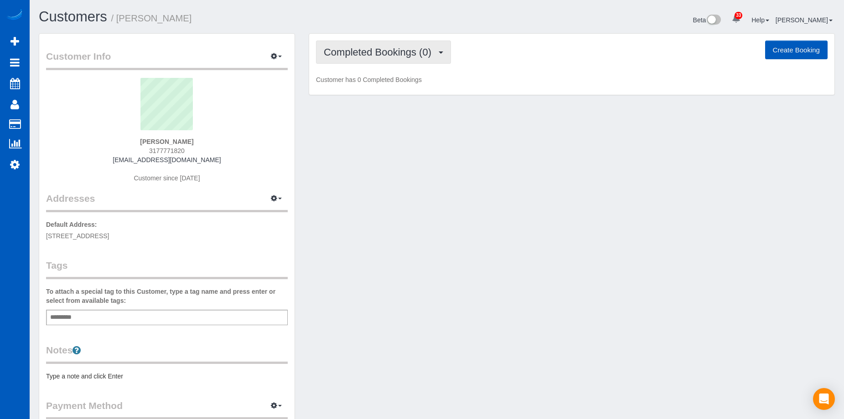
click at [398, 61] on button "Completed Bookings (0)" at bounding box center [383, 52] width 135 height 23
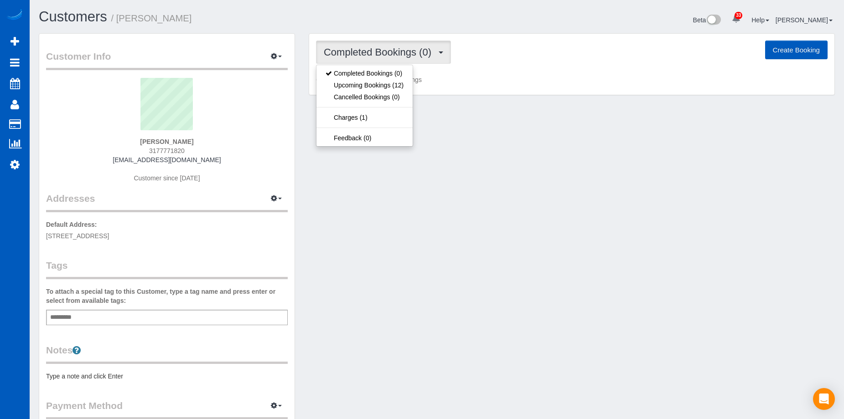
click at [398, 61] on button "Completed Bookings (0)" at bounding box center [383, 52] width 135 height 23
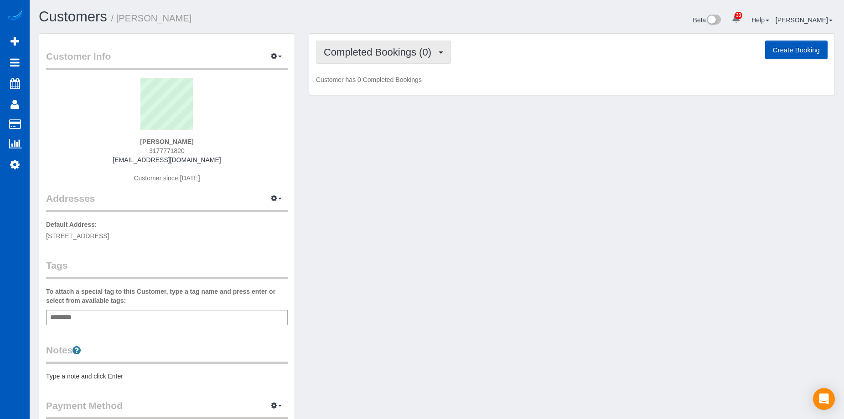
click at [375, 53] on span "Completed Bookings (0)" at bounding box center [380, 51] width 112 height 11
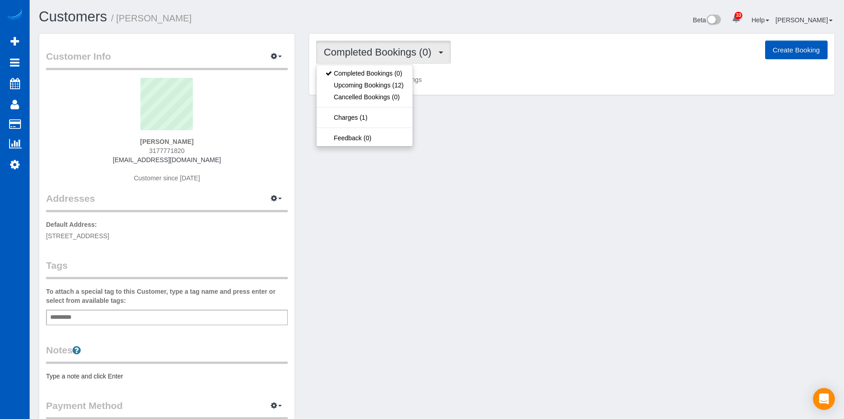
click at [382, 48] on span "Completed Bookings (0)" at bounding box center [380, 51] width 112 height 11
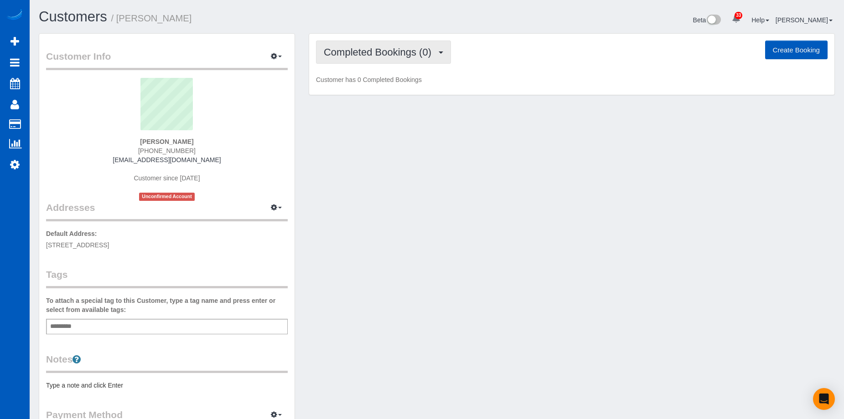
click at [373, 52] on span "Completed Bookings (0)" at bounding box center [380, 51] width 112 height 11
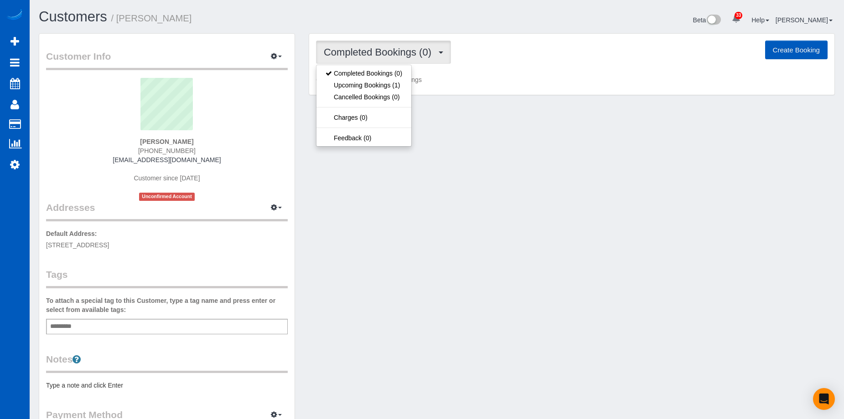
click at [374, 52] on span "Completed Bookings (0)" at bounding box center [380, 51] width 112 height 11
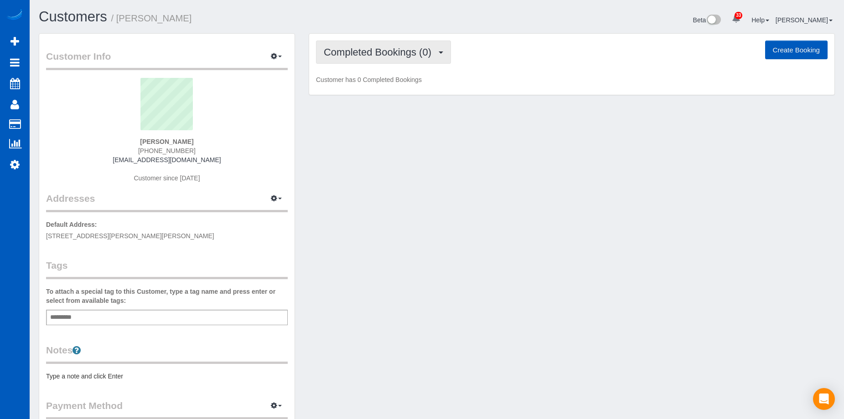
click at [383, 44] on button "Completed Bookings (0)" at bounding box center [383, 52] width 135 height 23
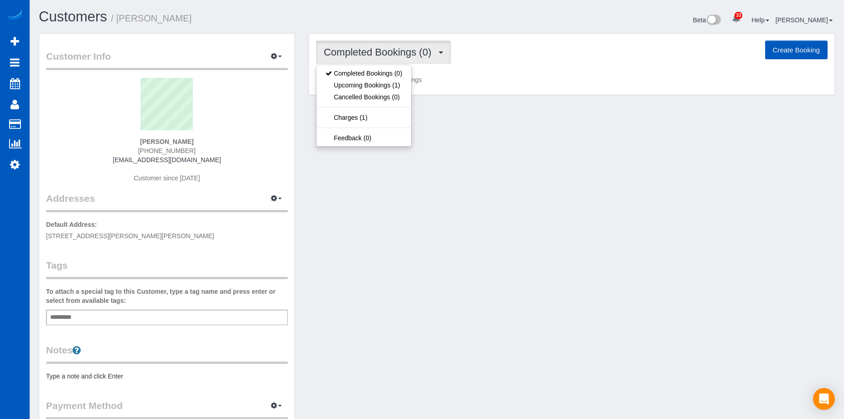
click at [383, 45] on button "Completed Bookings (0)" at bounding box center [383, 52] width 135 height 23
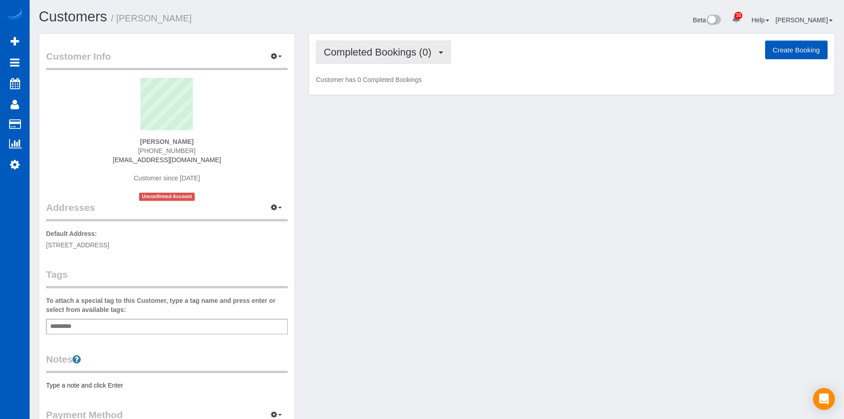
click at [394, 48] on span "Completed Bookings (0)" at bounding box center [380, 51] width 112 height 11
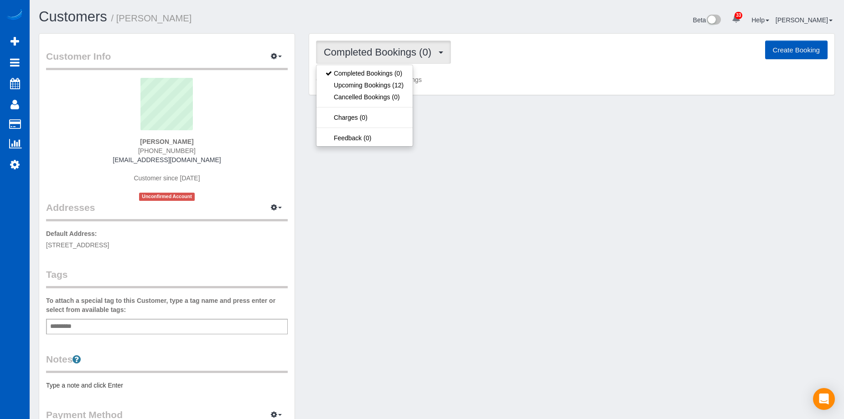
click at [394, 48] on span "Completed Bookings (0)" at bounding box center [380, 51] width 112 height 11
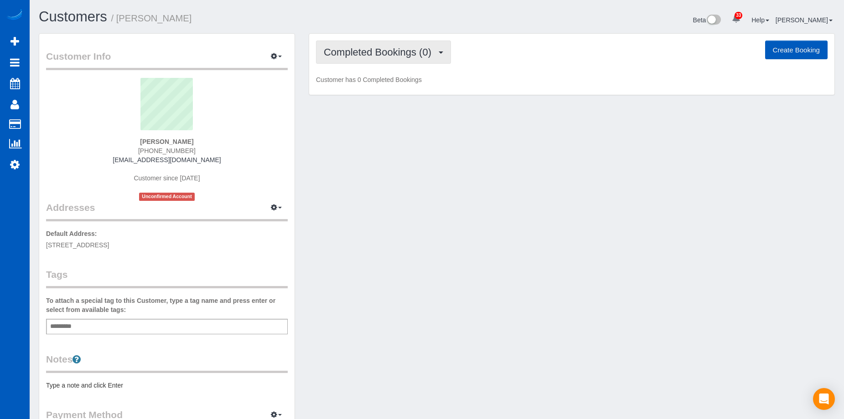
click at [367, 59] on button "Completed Bookings (0)" at bounding box center [383, 52] width 135 height 23
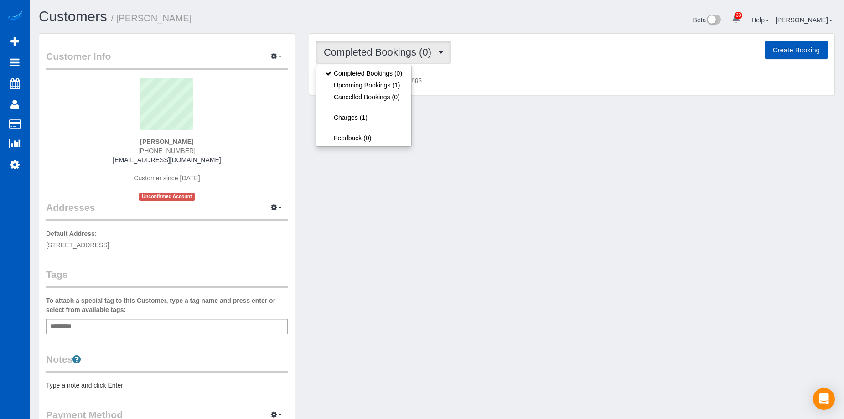
click at [369, 54] on span "Completed Bookings (0)" at bounding box center [380, 51] width 112 height 11
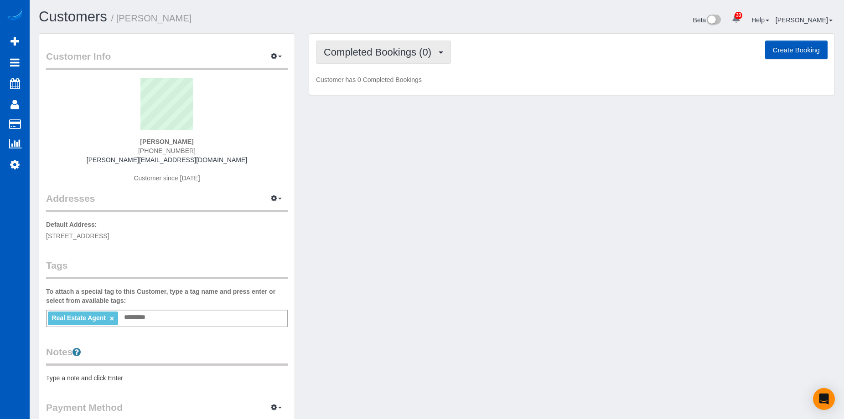
click at [366, 45] on button "Completed Bookings (0)" at bounding box center [383, 52] width 135 height 23
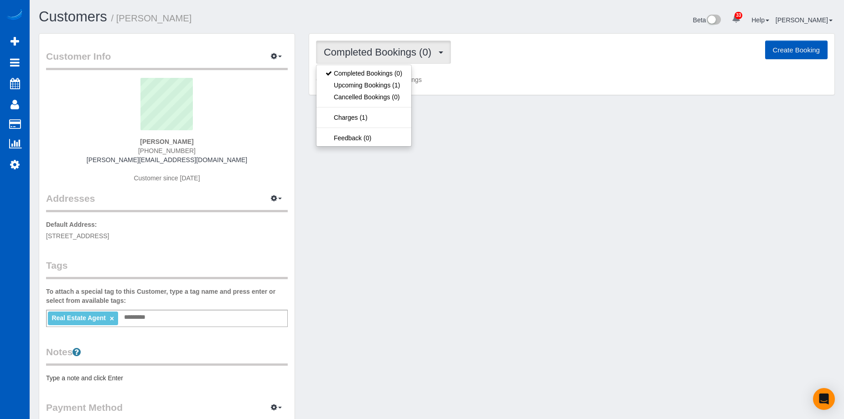
click at [366, 45] on button "Completed Bookings (0)" at bounding box center [383, 52] width 135 height 23
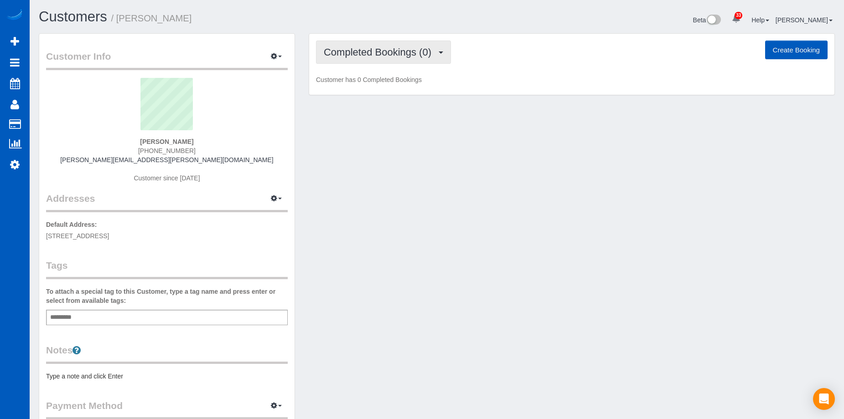
click at [370, 48] on span "Completed Bookings (0)" at bounding box center [380, 51] width 112 height 11
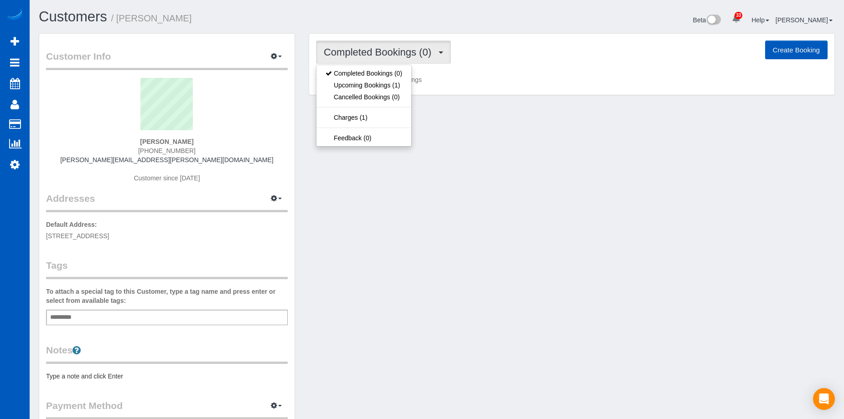
click at [370, 48] on span "Completed Bookings (0)" at bounding box center [380, 51] width 112 height 11
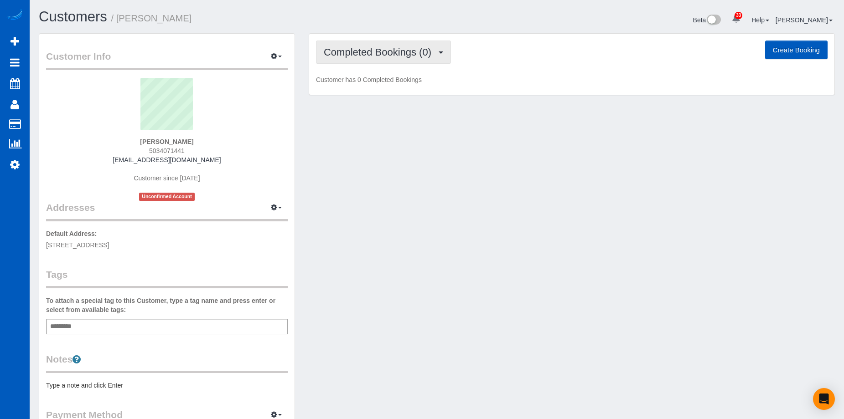
click at [390, 45] on button "Completed Bookings (0)" at bounding box center [383, 52] width 135 height 23
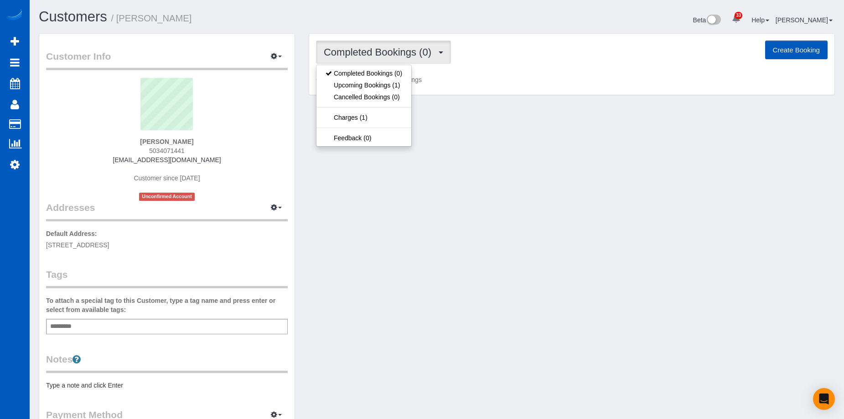
click at [390, 45] on button "Completed Bookings (0)" at bounding box center [383, 52] width 135 height 23
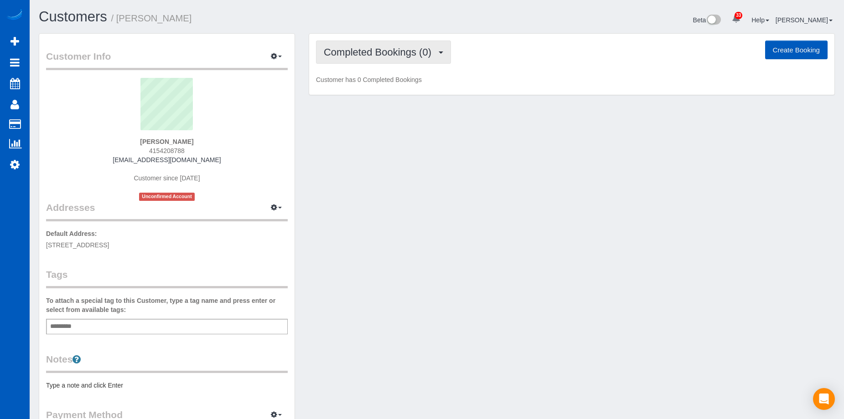
click at [378, 52] on span "Completed Bookings (0)" at bounding box center [380, 51] width 112 height 11
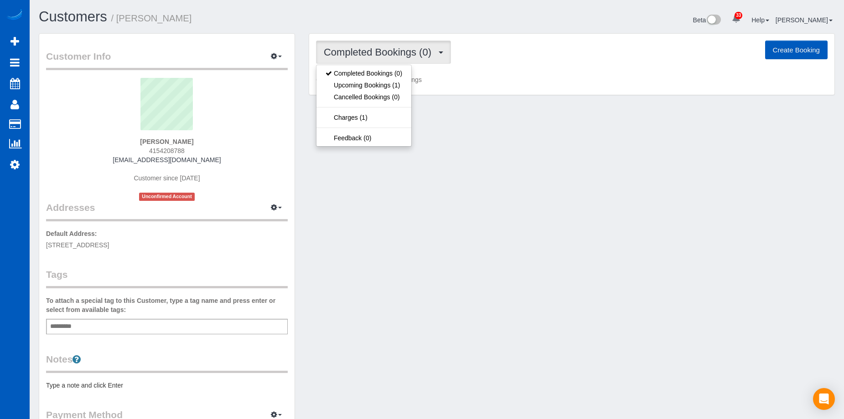
click at [380, 51] on span "Completed Bookings (0)" at bounding box center [380, 51] width 112 height 11
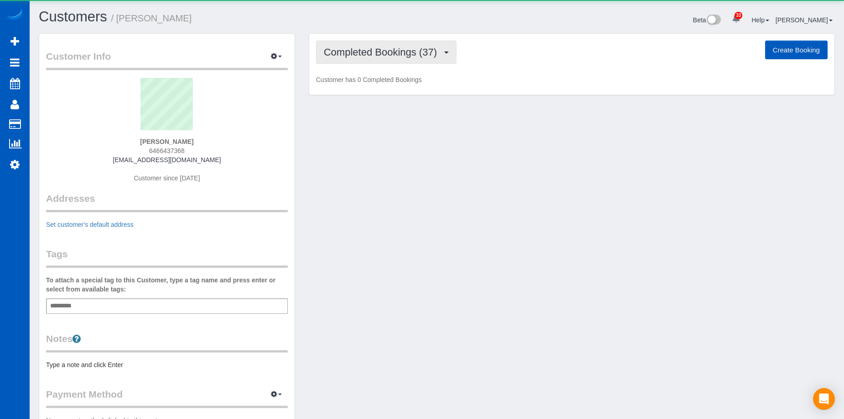
click at [394, 61] on button "Completed Bookings (37)" at bounding box center [386, 52] width 140 height 23
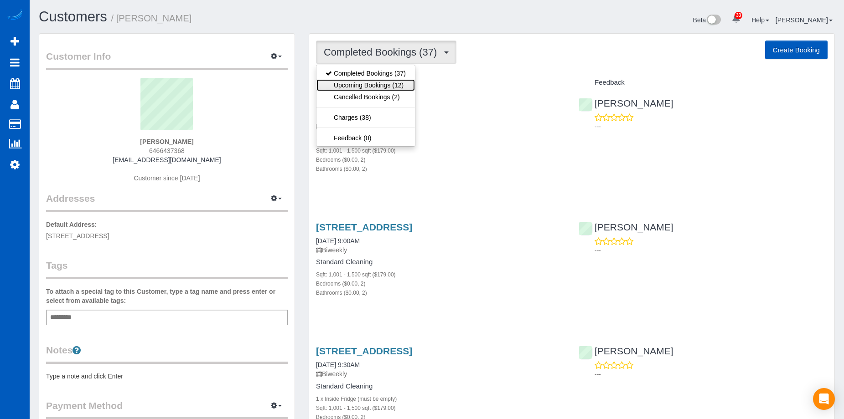
click at [381, 86] on link "Upcoming Bookings (12)" at bounding box center [365, 85] width 98 height 12
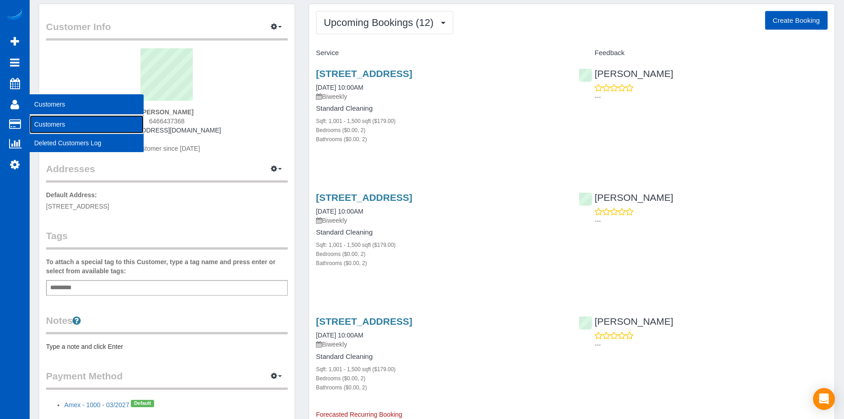
scroll to position [46, 0]
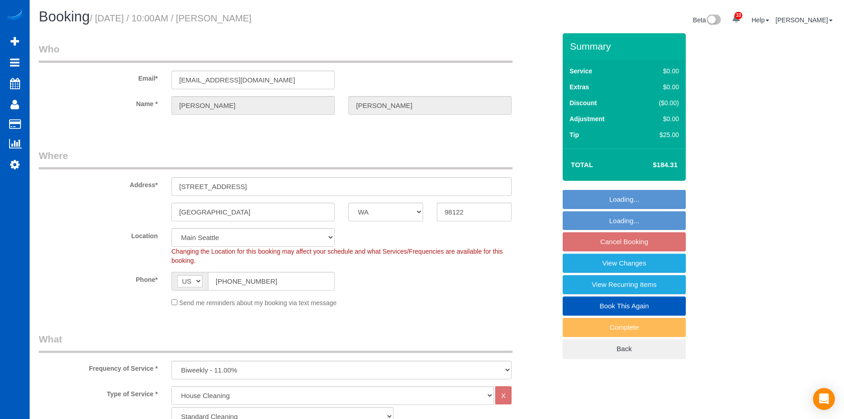
select select "WA"
select select "199"
select select "number:10"
select select "object:1253"
select select "1001"
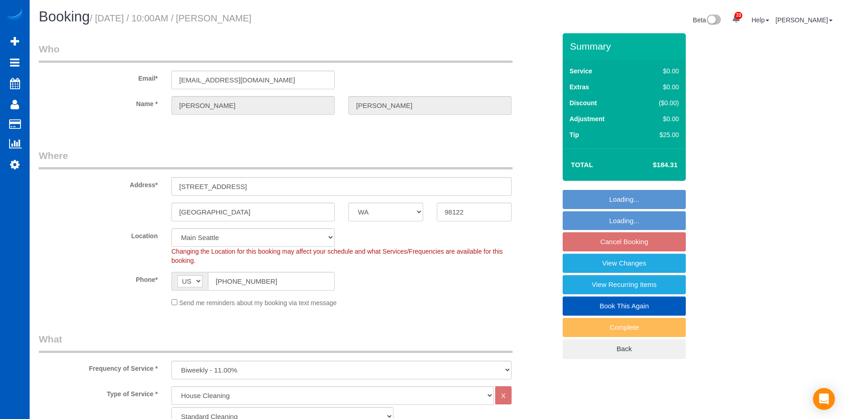
select select "2"
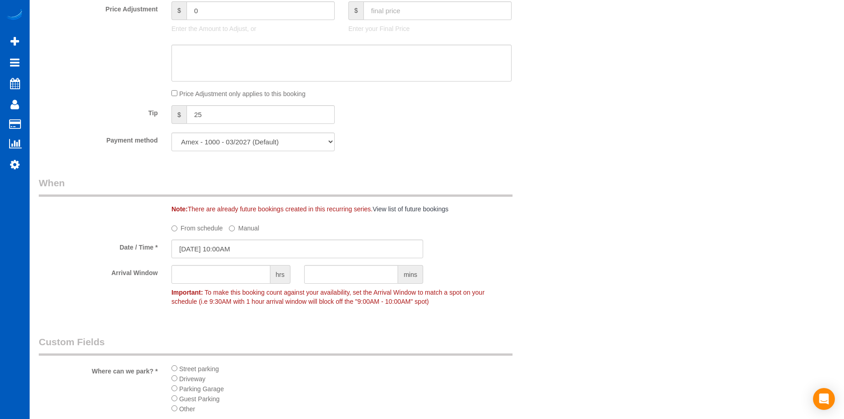
scroll to position [820, 0]
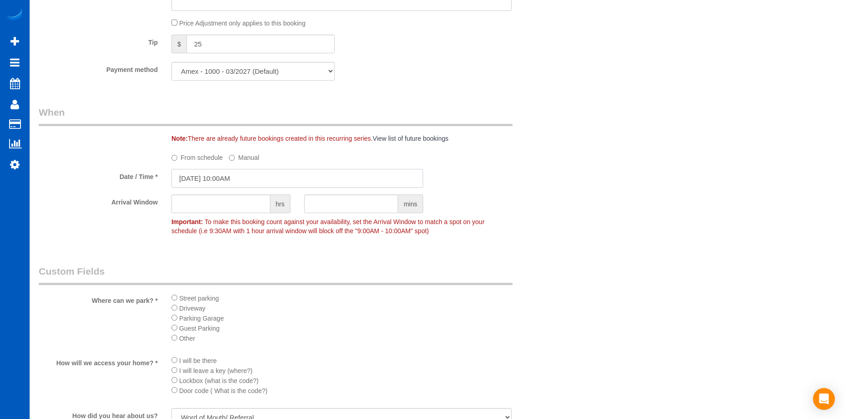
click at [281, 175] on input "[DATE] 10:00AM" at bounding box center [297, 178] width 252 height 19
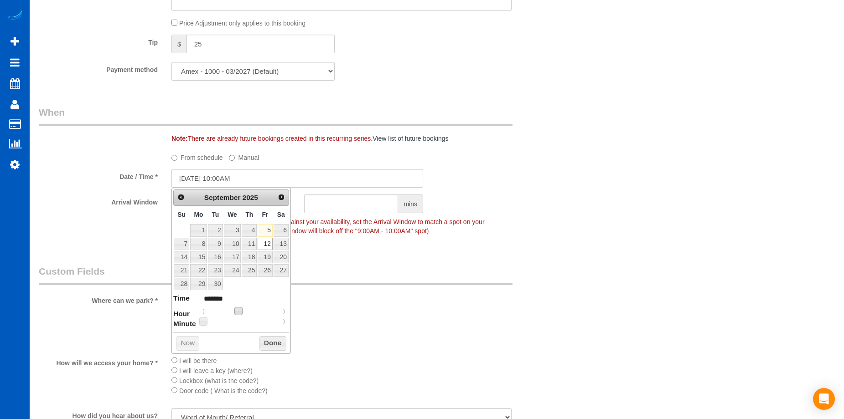
type input "[DATE] 11:00AM"
type input "*******"
type input "[DATE] 12:00PM"
type input "*******"
type input "[DATE] 1:00PM"
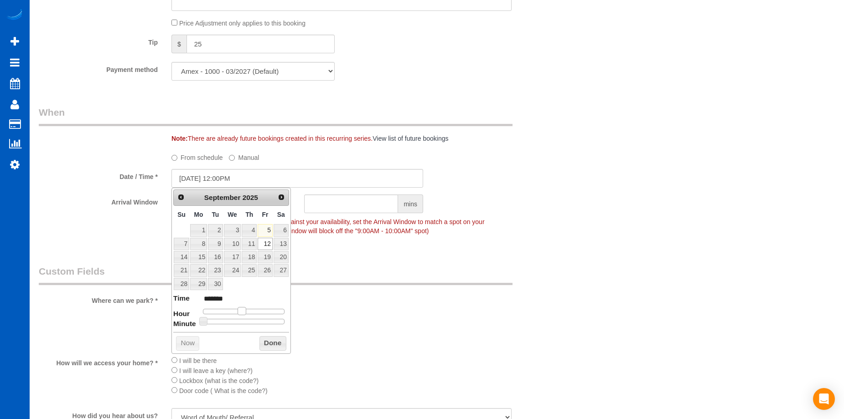
type input "******"
type input "[DATE] 2:00PM"
type input "******"
type input "[DATE] 3:00PM"
type input "******"
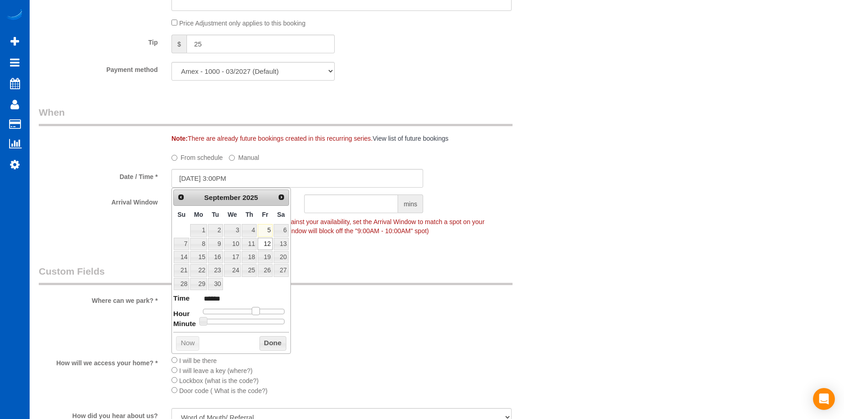
drag, startPoint x: 235, startPoint y: 312, endPoint x: 252, endPoint y: 315, distance: 17.6
click at [252, 315] on span at bounding box center [256, 311] width 8 height 8
click at [269, 344] on button "Done" at bounding box center [272, 343] width 27 height 15
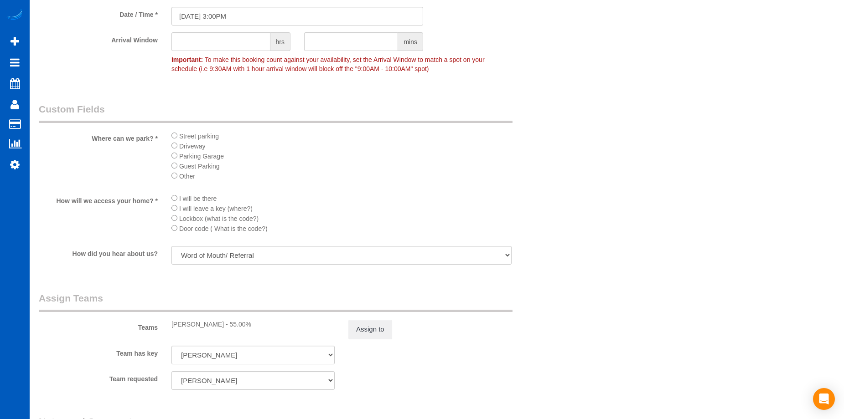
scroll to position [911, 0]
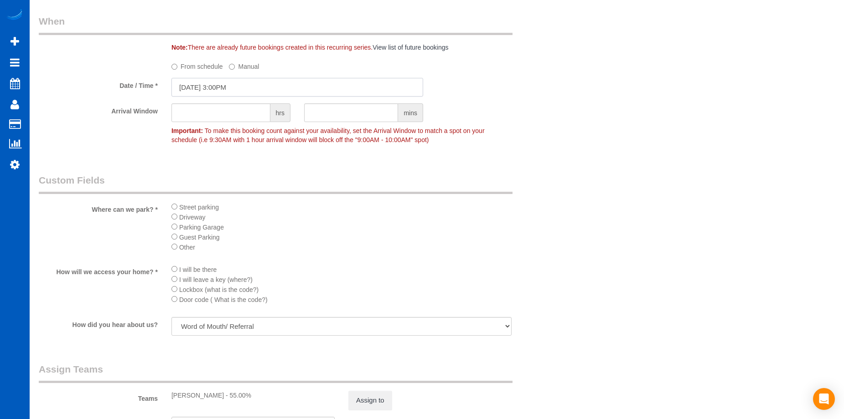
click at [298, 83] on input "[DATE] 3:00PM" at bounding box center [297, 87] width 252 height 19
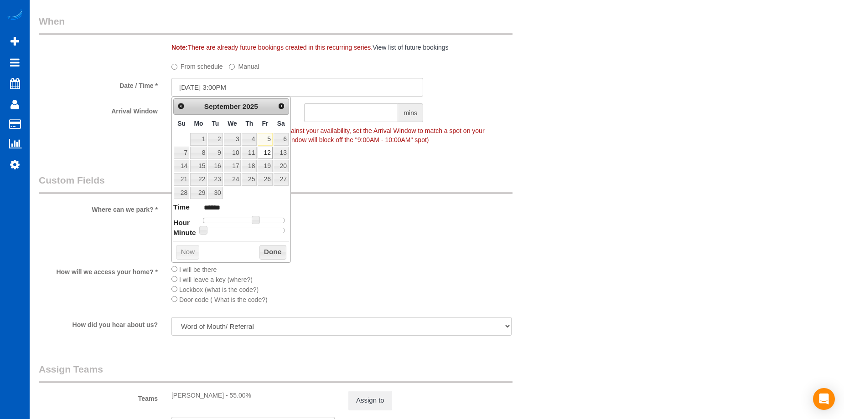
click at [412, 239] on li "Guest Parking" at bounding box center [341, 237] width 340 height 10
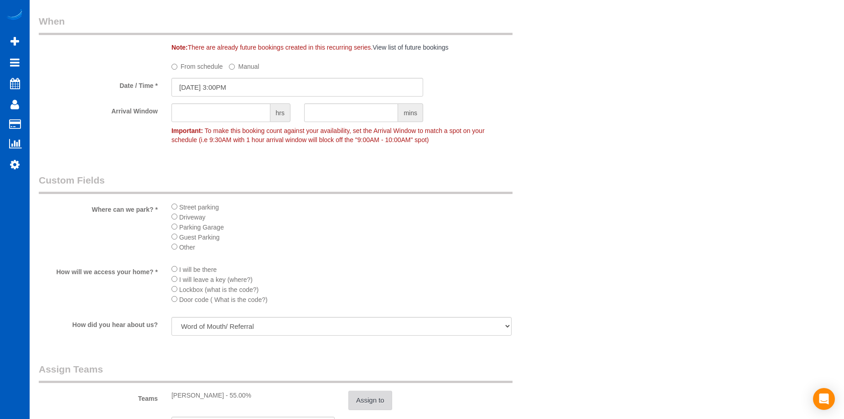
click at [367, 397] on button "Assign to" at bounding box center [370, 400] width 44 height 19
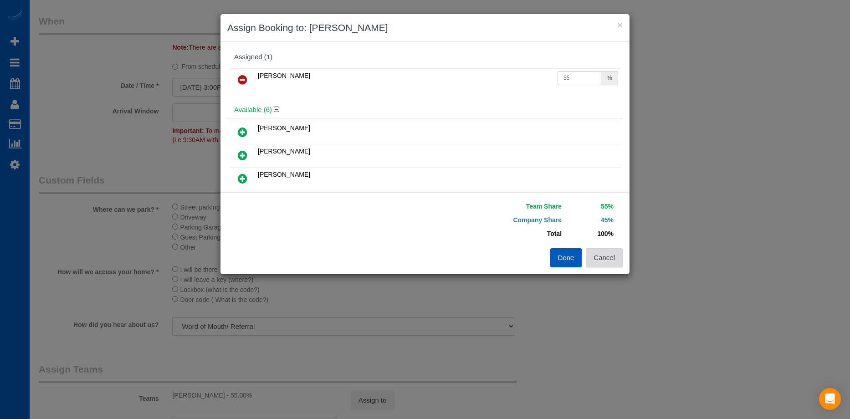
drag, startPoint x: 606, startPoint y: 258, endPoint x: 596, endPoint y: 248, distance: 14.2
click at [606, 259] on button "Cancel" at bounding box center [604, 257] width 37 height 19
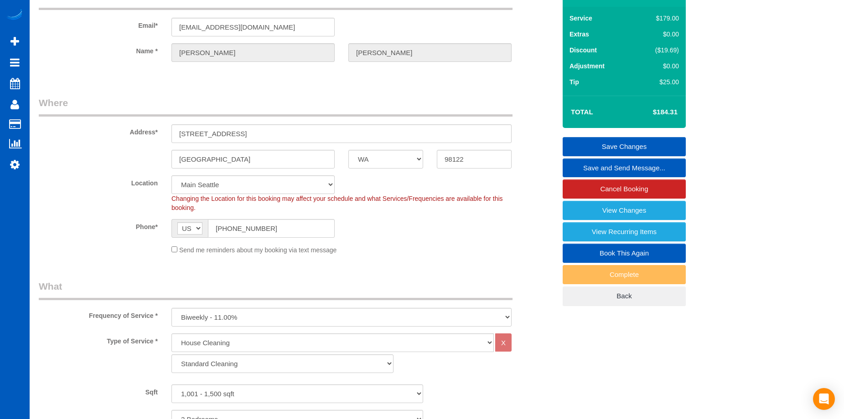
scroll to position [46, 0]
